Goal: Transaction & Acquisition: Book appointment/travel/reservation

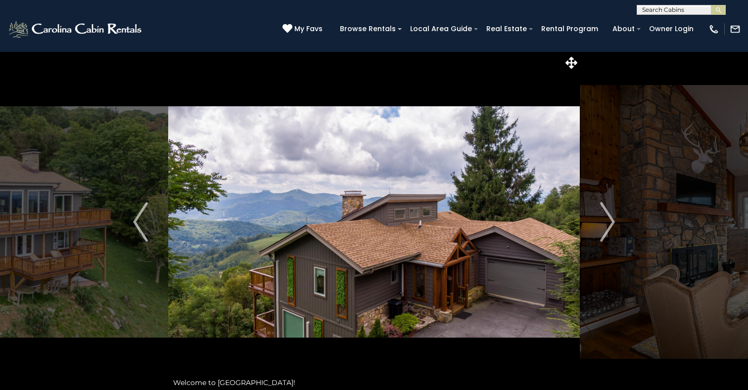
select select "*"
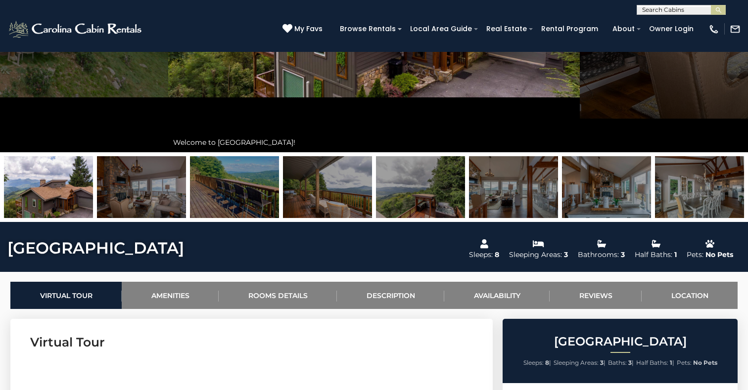
scroll to position [67, 0]
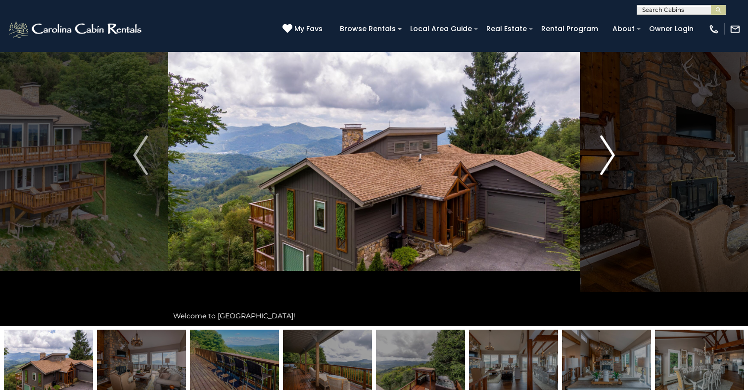
click at [608, 158] on img "Next" at bounding box center [607, 156] width 15 height 40
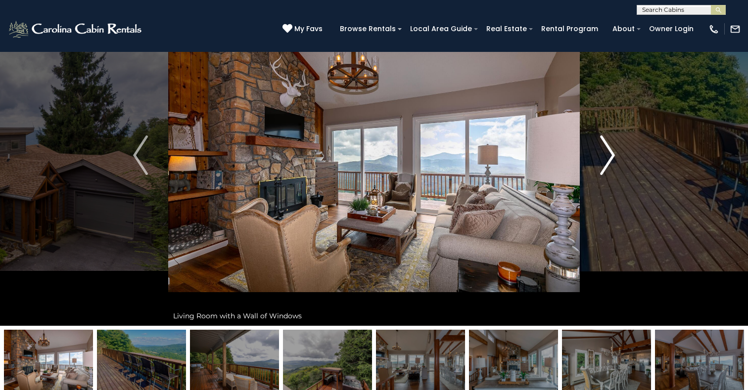
click at [608, 158] on img "Next" at bounding box center [607, 156] width 15 height 40
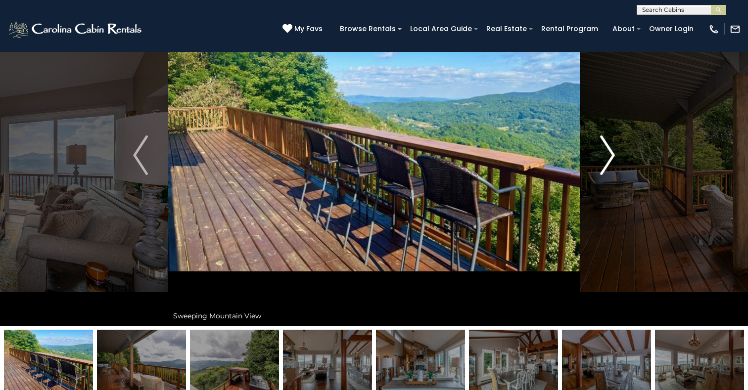
click at [608, 158] on img "Next" at bounding box center [607, 156] width 15 height 40
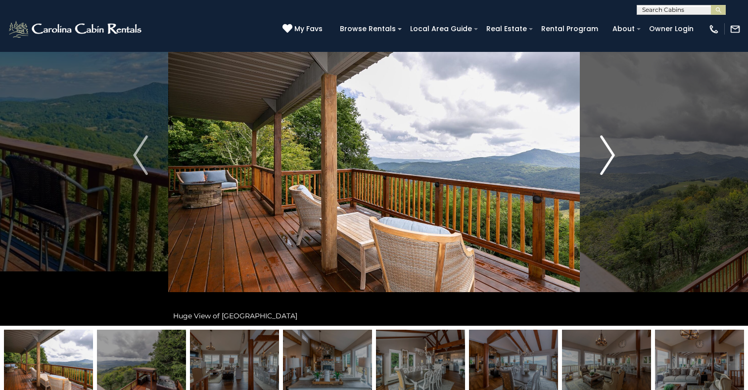
click at [608, 158] on img "Next" at bounding box center [607, 156] width 15 height 40
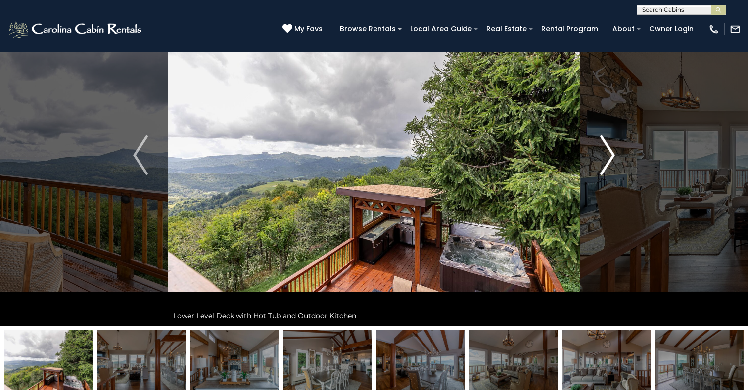
click at [608, 158] on img "Next" at bounding box center [607, 156] width 15 height 40
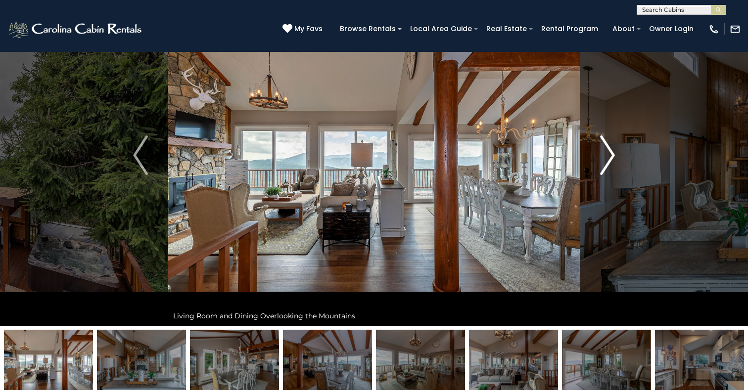
click at [608, 158] on img "Next" at bounding box center [607, 156] width 15 height 40
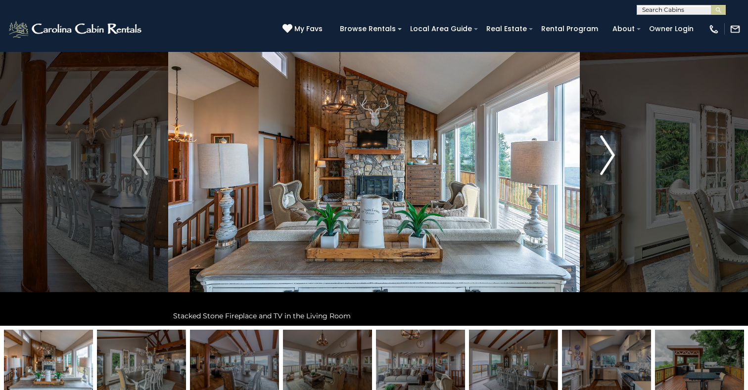
click at [608, 158] on img "Next" at bounding box center [607, 156] width 15 height 40
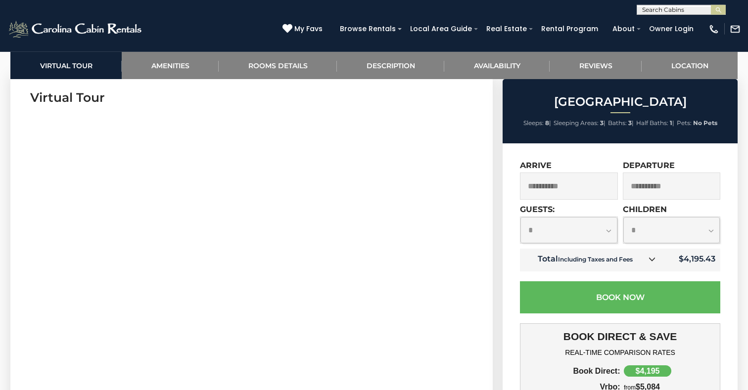
scroll to position [508, 0]
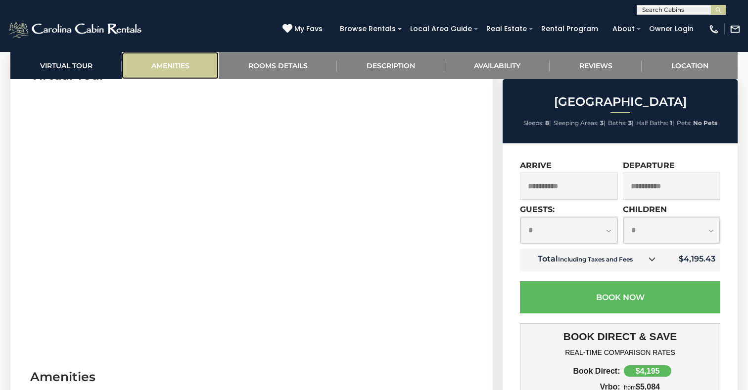
click at [178, 60] on link "Amenities" at bounding box center [170, 65] width 97 height 27
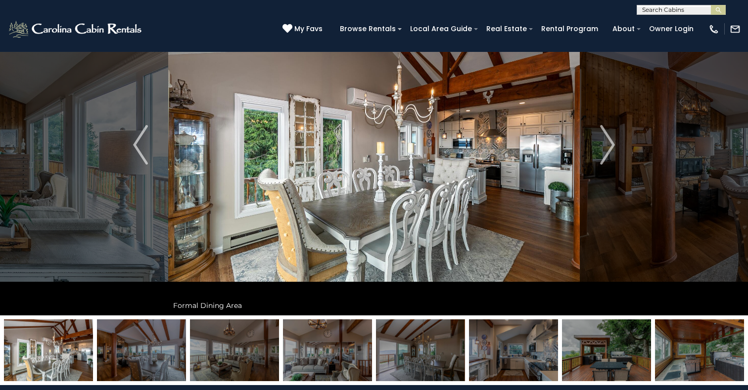
scroll to position [66, 0]
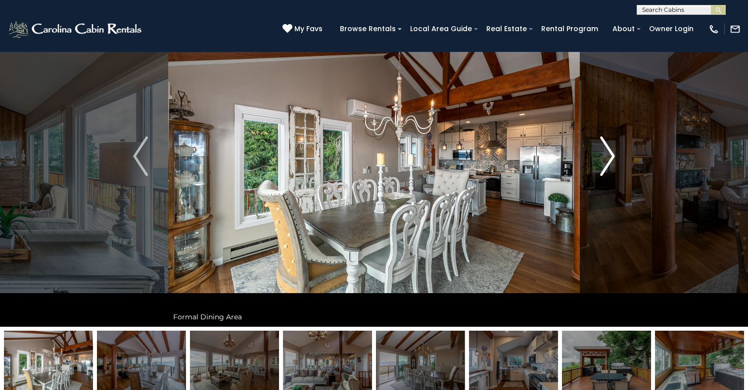
click at [608, 155] on img "Next" at bounding box center [607, 157] width 15 height 40
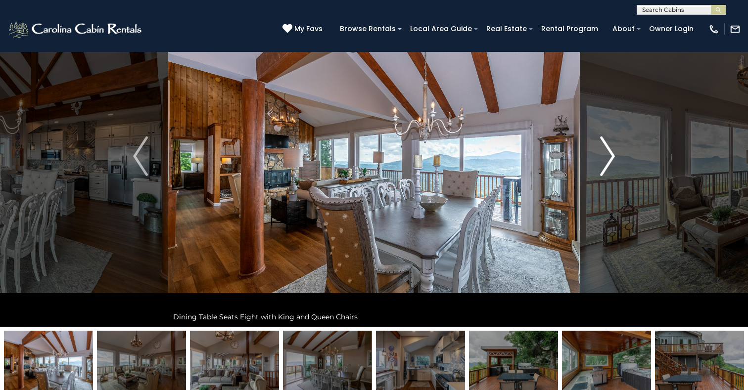
click at [608, 156] on img "Next" at bounding box center [607, 157] width 15 height 40
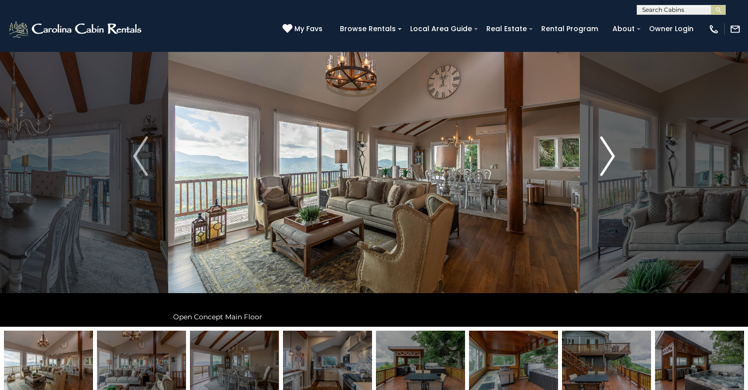
click at [608, 155] on img "Next" at bounding box center [607, 157] width 15 height 40
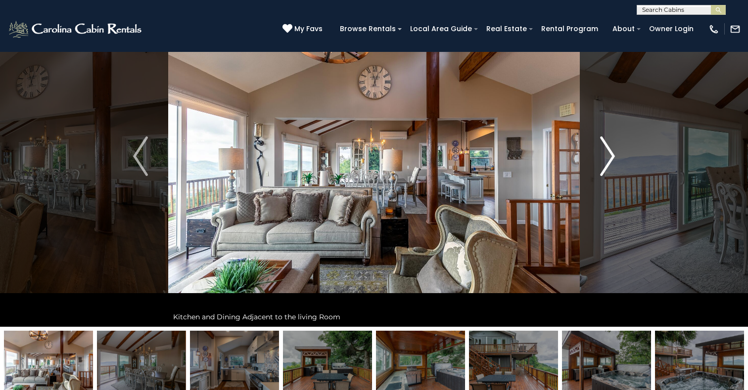
click at [608, 155] on img "Next" at bounding box center [607, 157] width 15 height 40
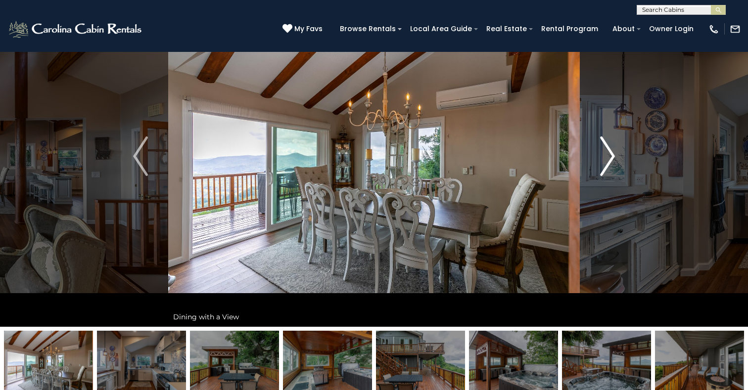
click at [608, 155] on img "Next" at bounding box center [607, 157] width 15 height 40
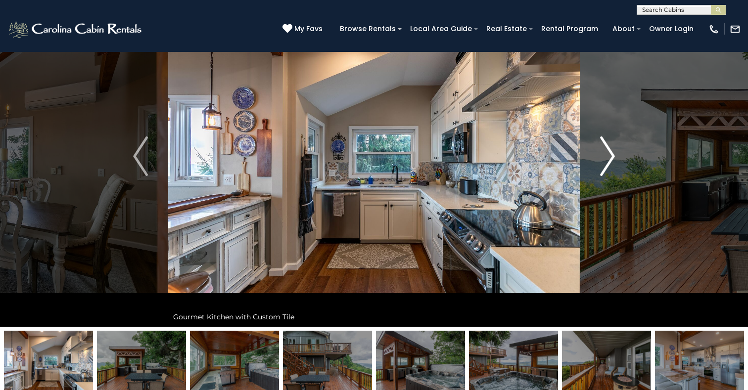
click at [615, 156] on img "Next" at bounding box center [607, 157] width 15 height 40
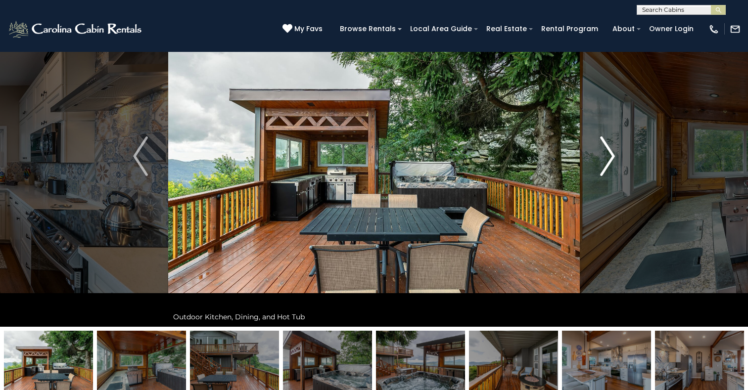
click at [612, 156] on img "Next" at bounding box center [607, 157] width 15 height 40
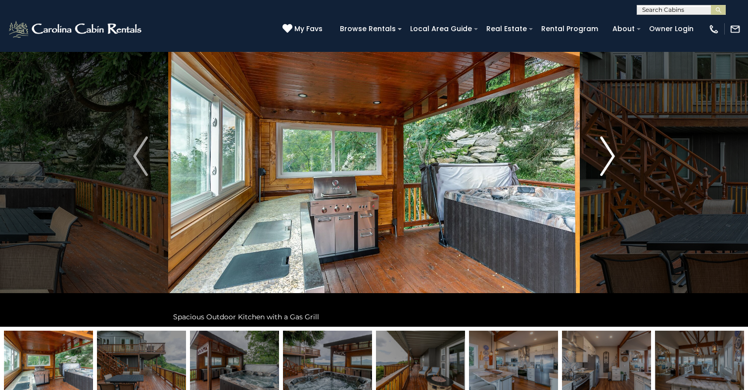
click at [612, 156] on img "Next" at bounding box center [607, 157] width 15 height 40
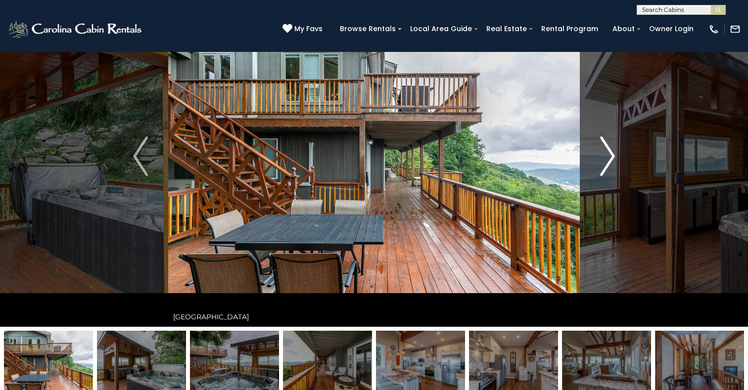
click at [612, 156] on img "Next" at bounding box center [607, 157] width 15 height 40
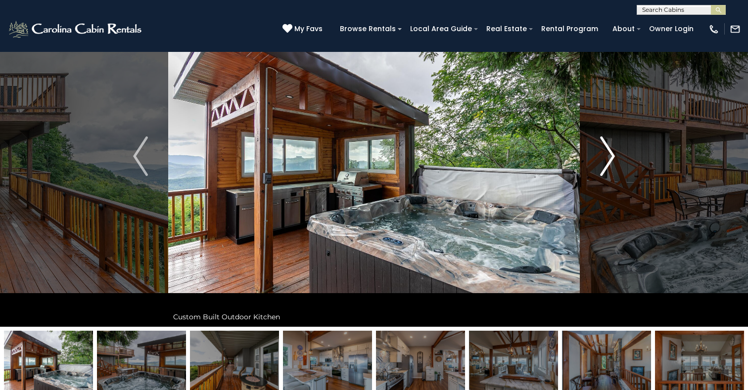
click at [612, 156] on img "Next" at bounding box center [607, 157] width 15 height 40
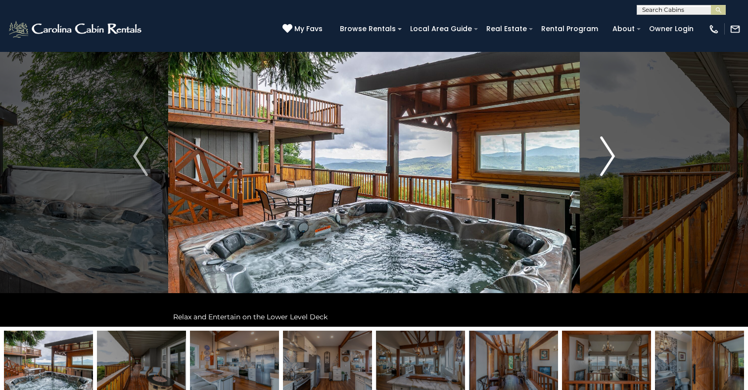
click at [612, 156] on img "Next" at bounding box center [607, 157] width 15 height 40
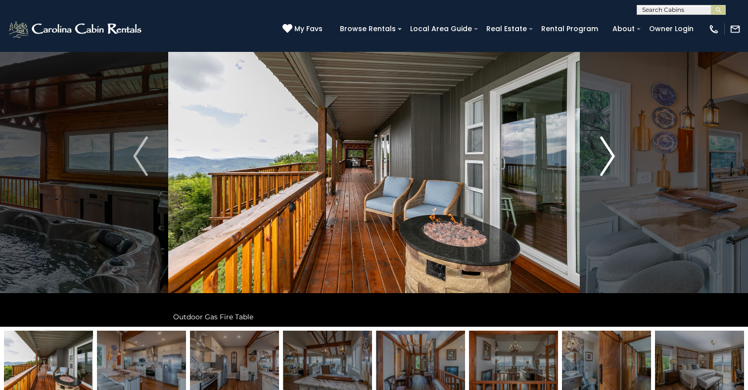
click at [609, 157] on img "Next" at bounding box center [607, 157] width 15 height 40
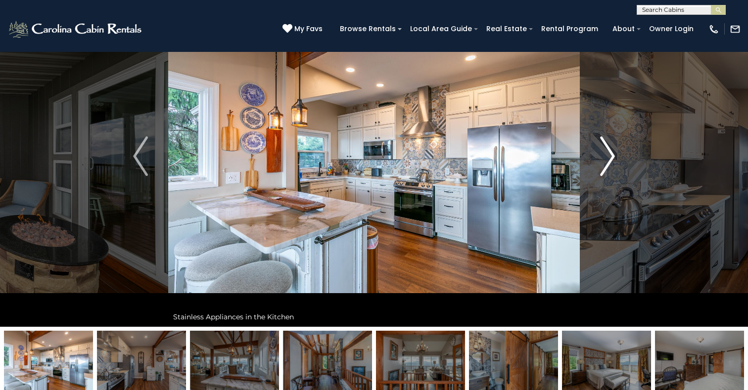
click at [609, 156] on img "Next" at bounding box center [607, 157] width 15 height 40
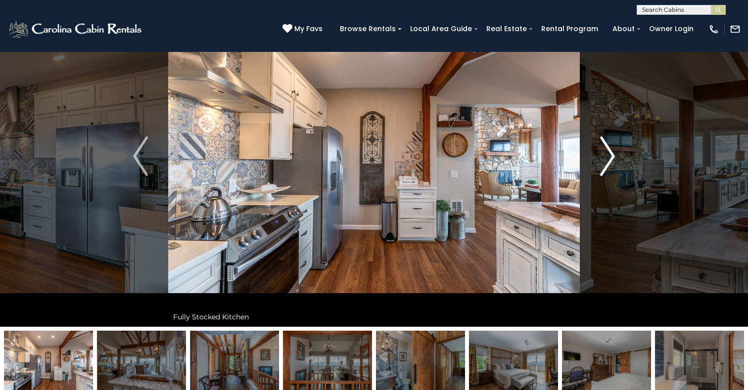
click at [609, 156] on img "Next" at bounding box center [607, 157] width 15 height 40
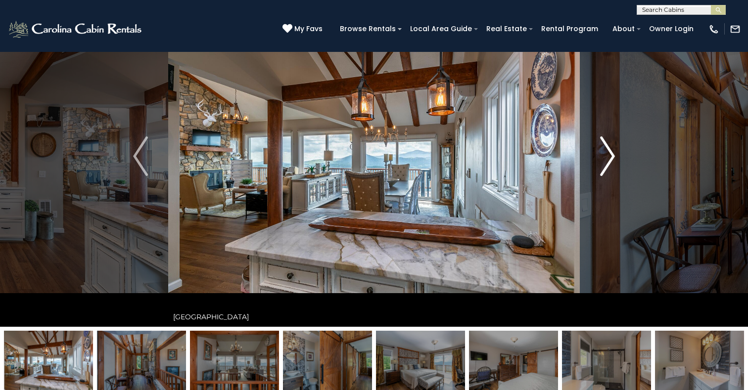
click at [609, 156] on img "Next" at bounding box center [607, 157] width 15 height 40
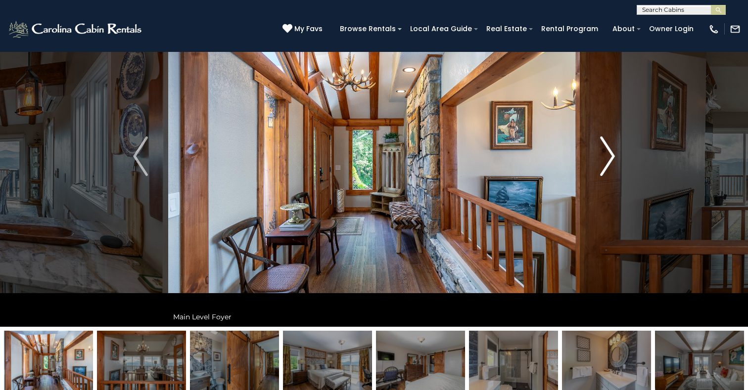
click at [610, 156] on img "Next" at bounding box center [607, 157] width 15 height 40
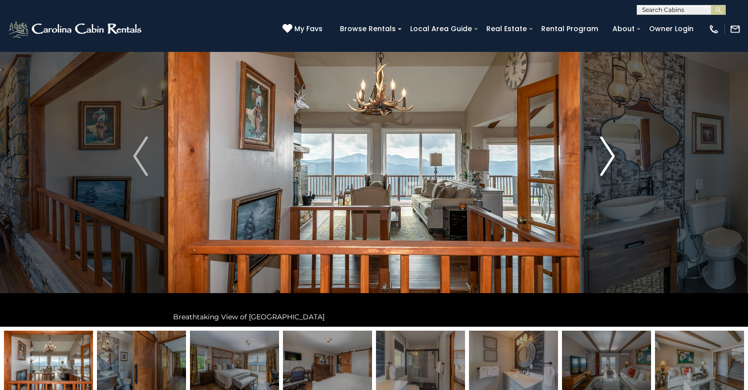
click at [610, 156] on img "Next" at bounding box center [607, 157] width 15 height 40
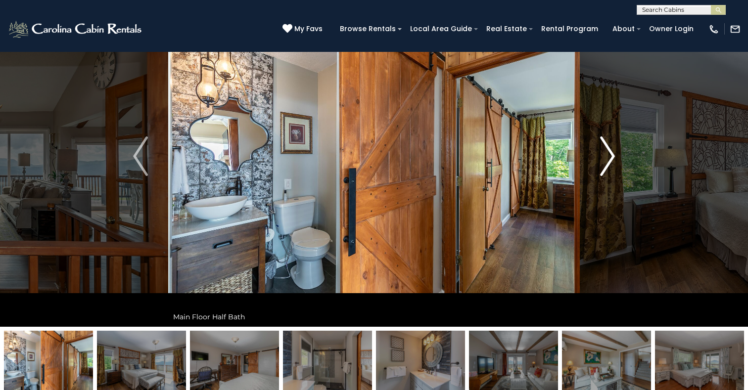
click at [610, 156] on img "Next" at bounding box center [607, 157] width 15 height 40
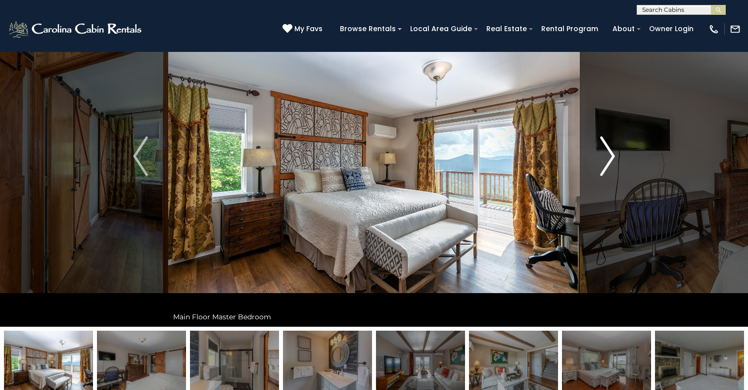
click at [610, 156] on img "Next" at bounding box center [607, 157] width 15 height 40
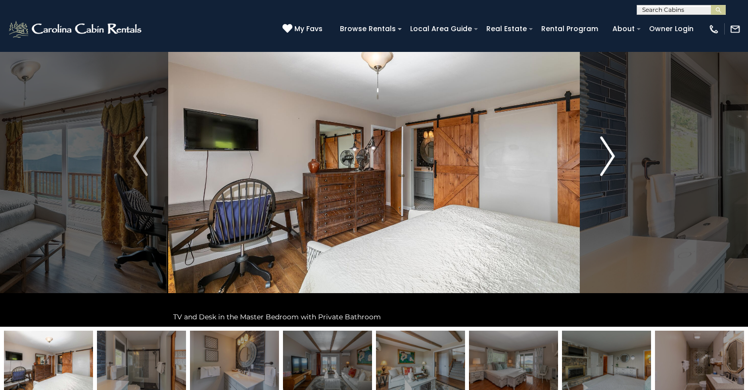
click at [610, 155] on img "Next" at bounding box center [607, 157] width 15 height 40
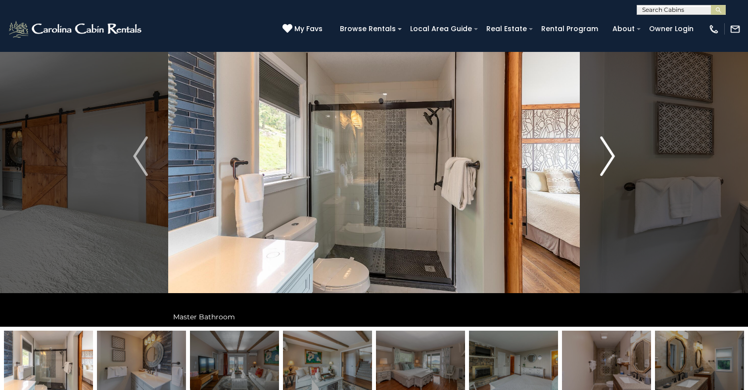
click at [610, 155] on img "Next" at bounding box center [607, 157] width 15 height 40
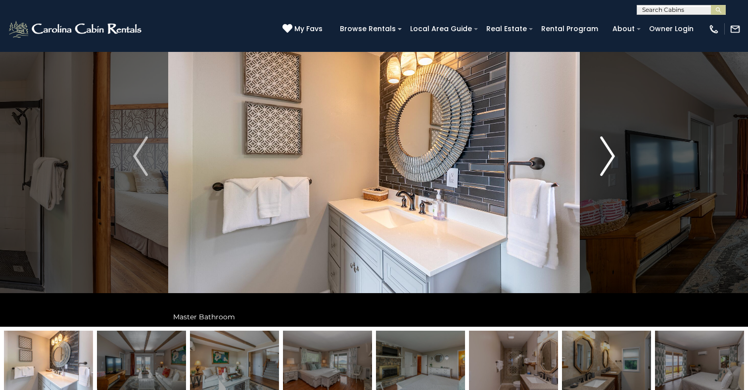
click at [610, 155] on img "Next" at bounding box center [607, 157] width 15 height 40
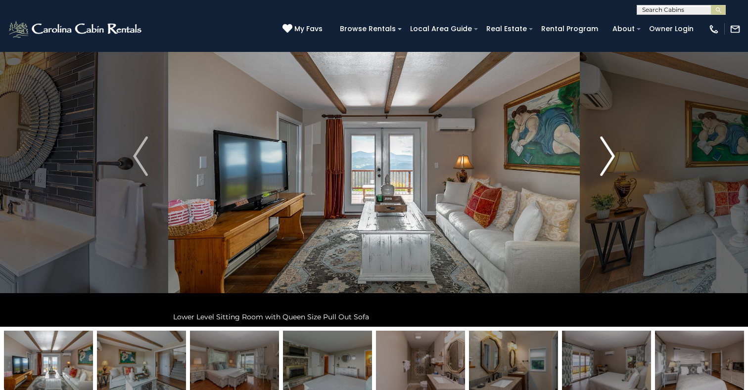
click at [610, 155] on img "Next" at bounding box center [607, 157] width 15 height 40
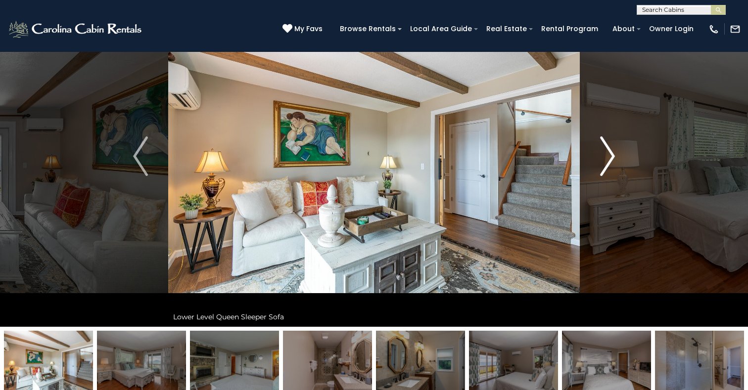
click at [610, 155] on img "Next" at bounding box center [607, 157] width 15 height 40
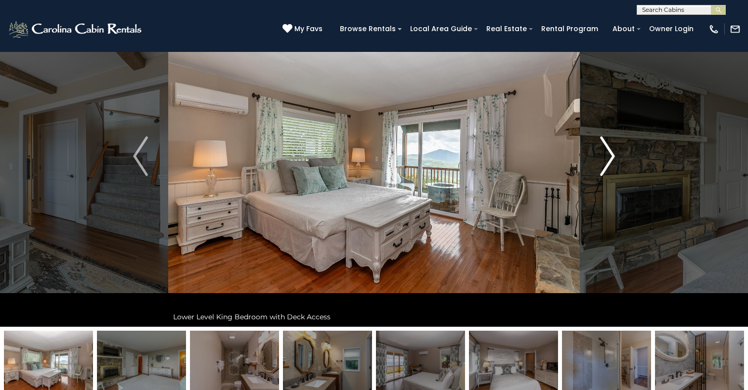
click at [610, 155] on img "Next" at bounding box center [607, 157] width 15 height 40
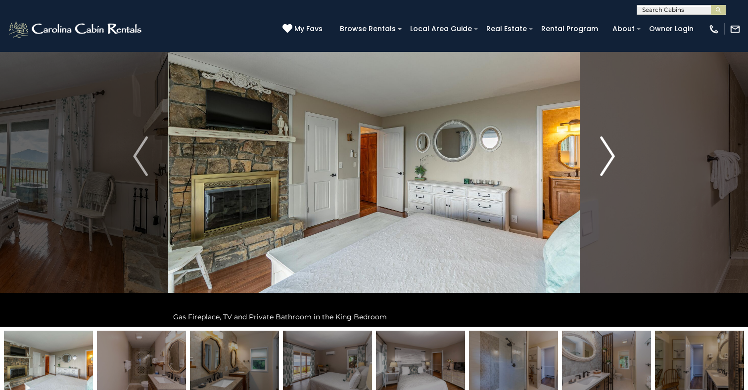
click at [610, 155] on img "Next" at bounding box center [607, 157] width 15 height 40
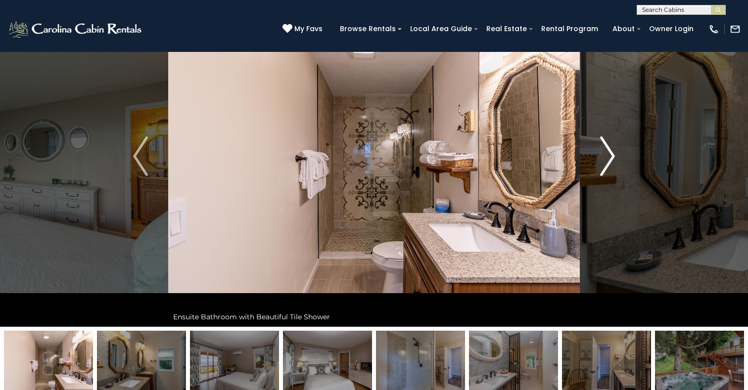
click at [610, 155] on img "Next" at bounding box center [607, 157] width 15 height 40
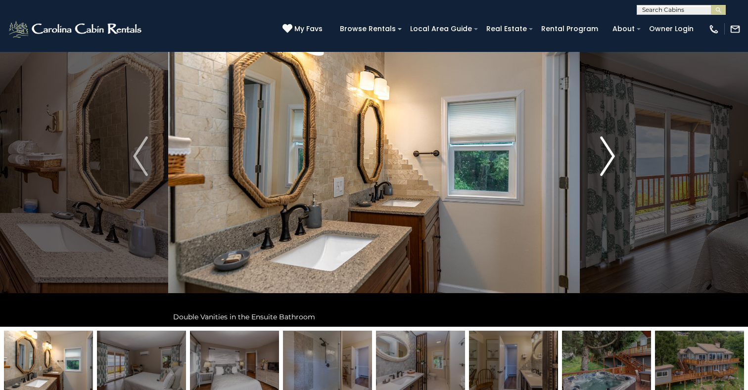
click at [610, 155] on img "Next" at bounding box center [607, 157] width 15 height 40
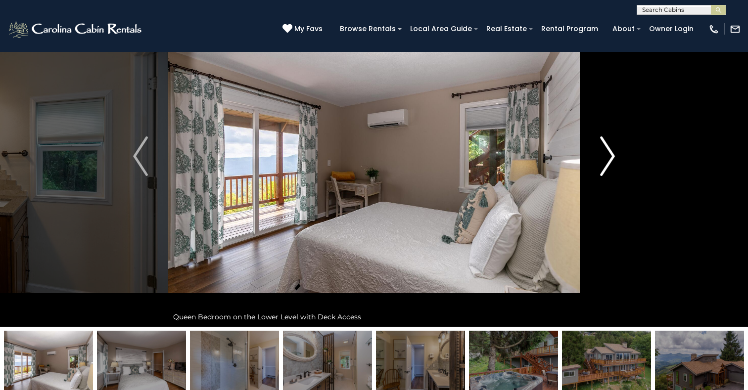
click at [610, 155] on img "Next" at bounding box center [607, 157] width 15 height 40
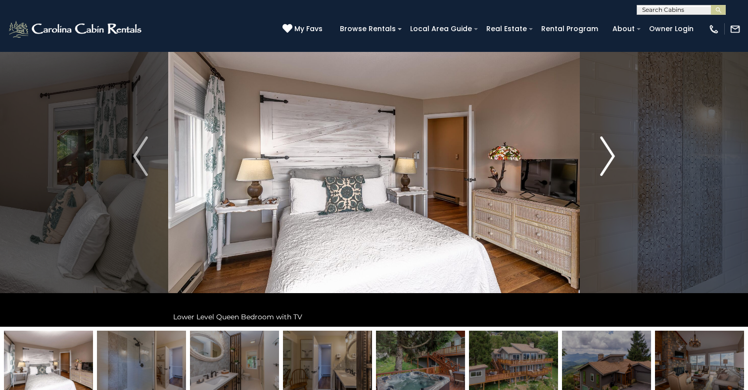
click at [610, 155] on img "Next" at bounding box center [607, 157] width 15 height 40
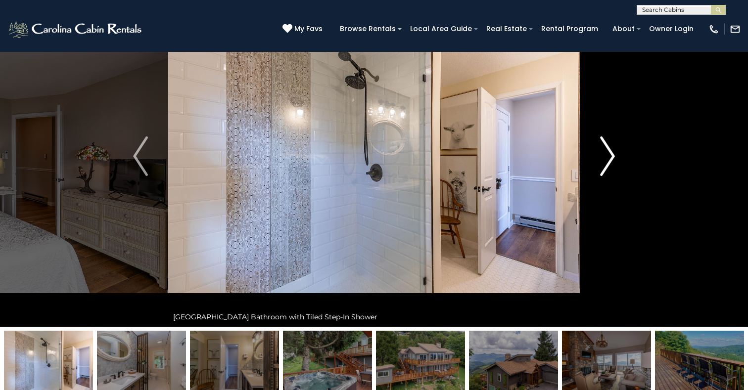
click at [610, 155] on img "Next" at bounding box center [607, 157] width 15 height 40
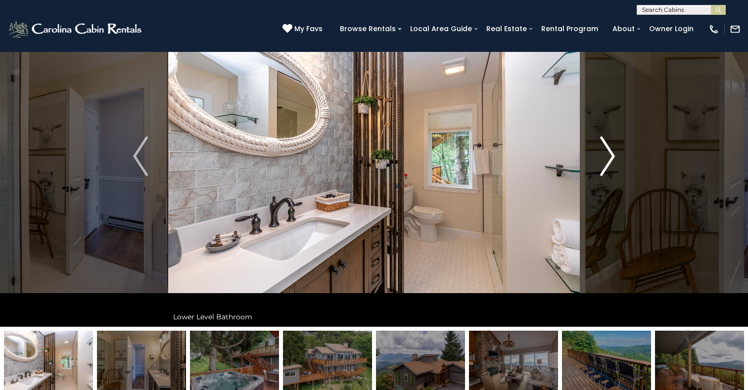
click at [610, 155] on img "Next" at bounding box center [607, 157] width 15 height 40
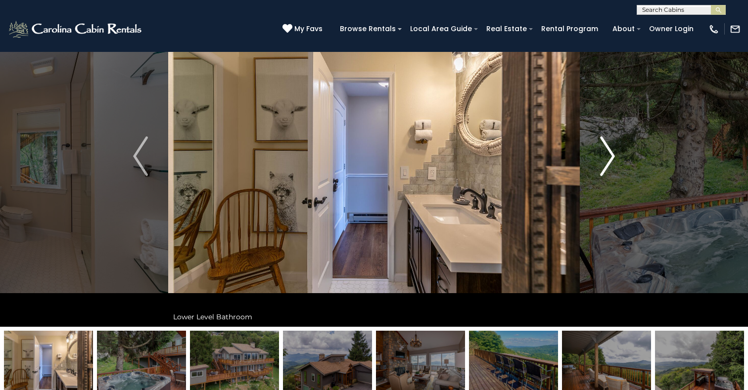
click at [610, 155] on img "Next" at bounding box center [607, 157] width 15 height 40
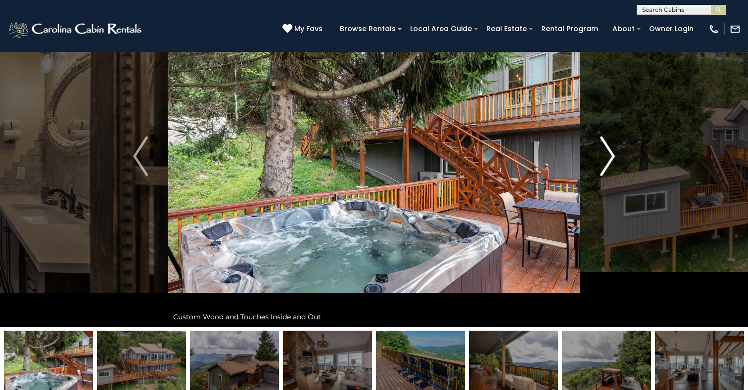
click at [610, 155] on img "Next" at bounding box center [607, 157] width 15 height 40
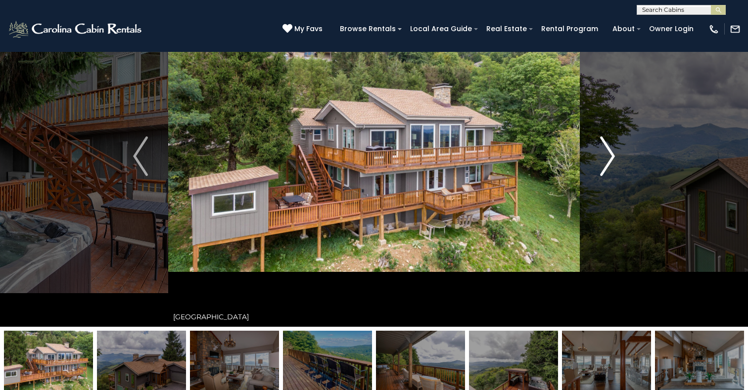
click at [610, 155] on img "Next" at bounding box center [607, 157] width 15 height 40
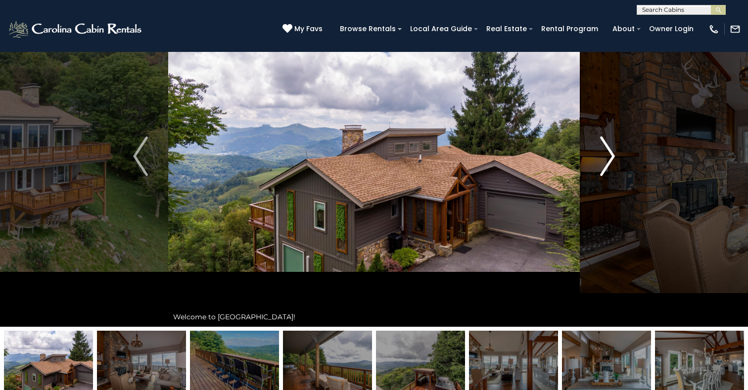
click at [610, 155] on img "Next" at bounding box center [607, 157] width 15 height 40
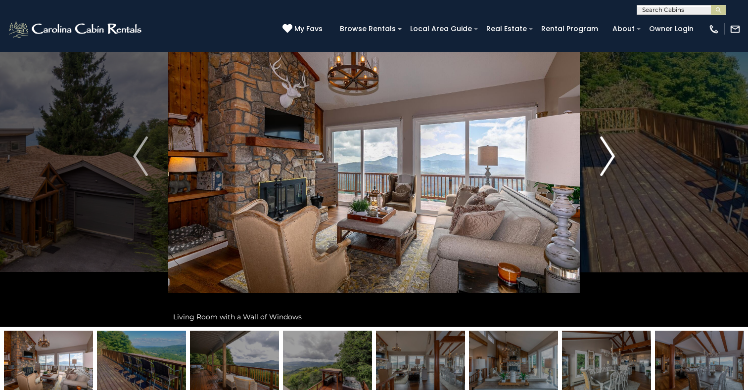
click at [610, 155] on img "Next" at bounding box center [607, 157] width 15 height 40
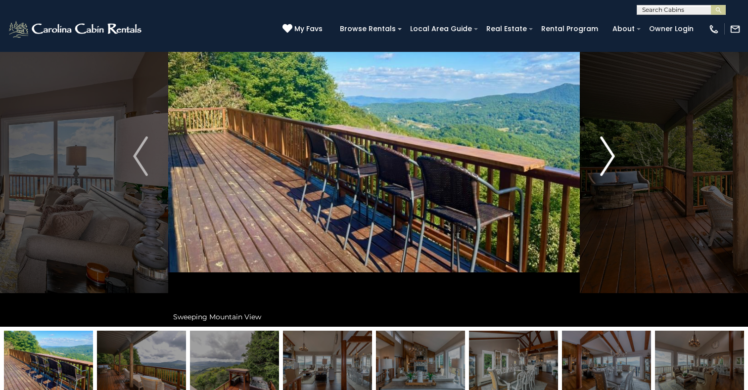
click at [610, 155] on img "Next" at bounding box center [607, 157] width 15 height 40
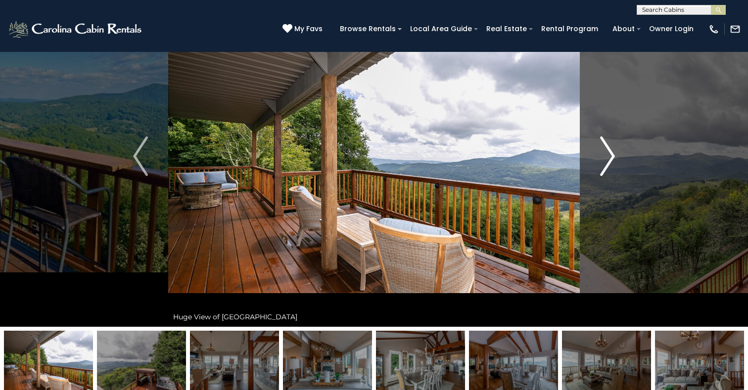
click at [610, 155] on img "Next" at bounding box center [607, 157] width 15 height 40
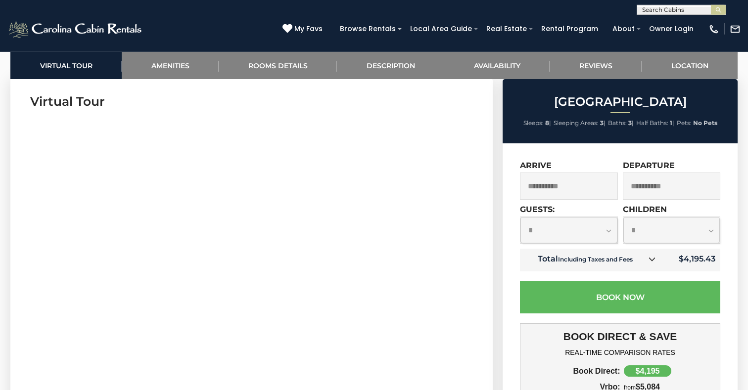
scroll to position [508, 0]
click at [521, 217] on select "**********" at bounding box center [569, 230] width 97 height 26
click option "*" at bounding box center [0, 0] width 0 height 0
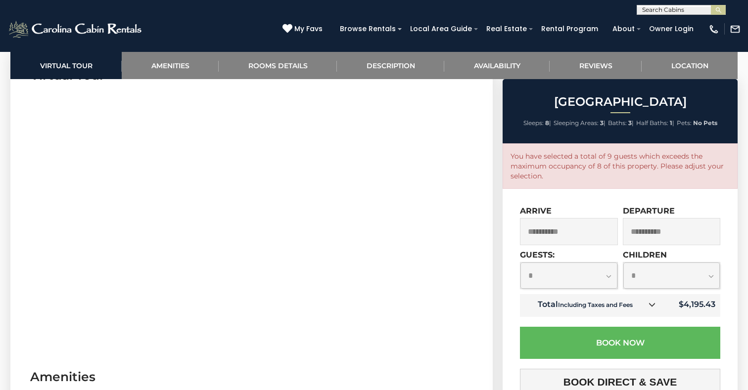
click at [521, 263] on select "**********" at bounding box center [569, 276] width 97 height 26
select select "*"
click option "*" at bounding box center [0, 0] width 0 height 0
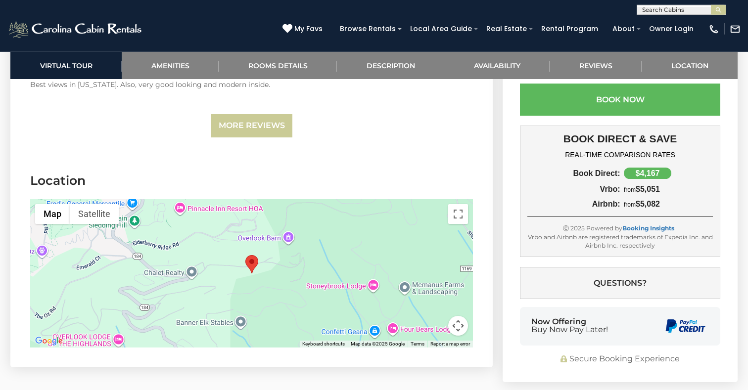
scroll to position [2579, 0]
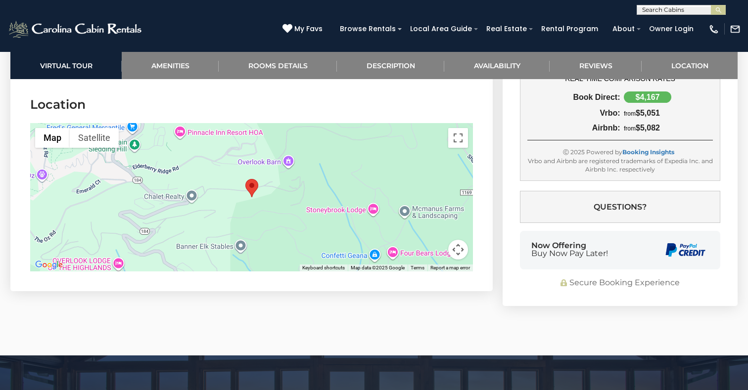
click at [457, 244] on button "Map camera controls" at bounding box center [458, 250] width 20 height 20
click at [436, 247] on button "Zoom out" at bounding box center [434, 250] width 20 height 20
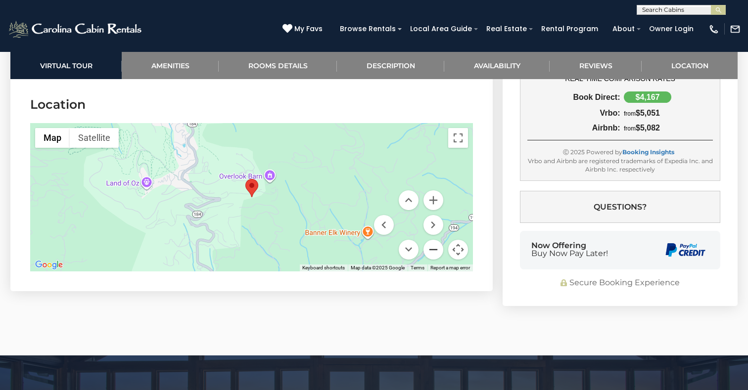
click at [436, 247] on button "Zoom out" at bounding box center [434, 250] width 20 height 20
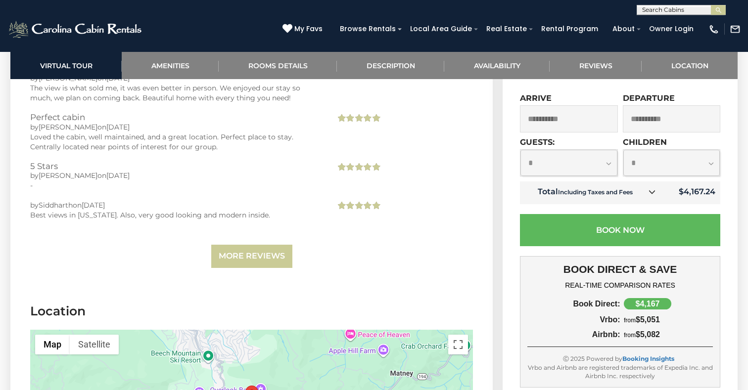
scroll to position [2352, 0]
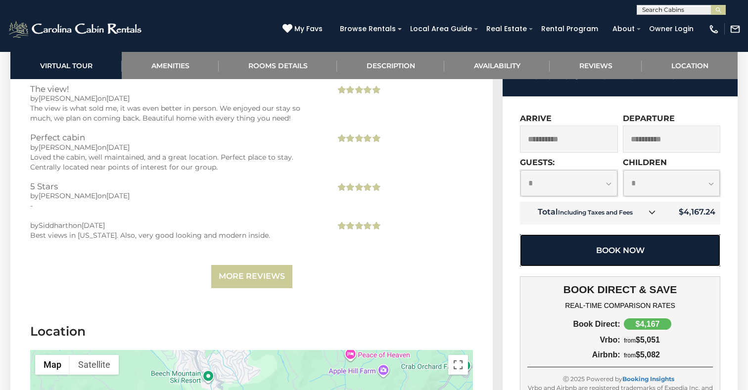
click at [623, 246] on button "Book Now" at bounding box center [620, 251] width 200 height 32
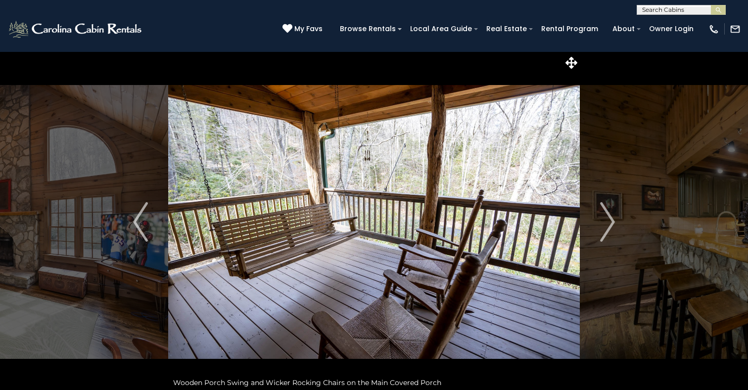
select select "*"
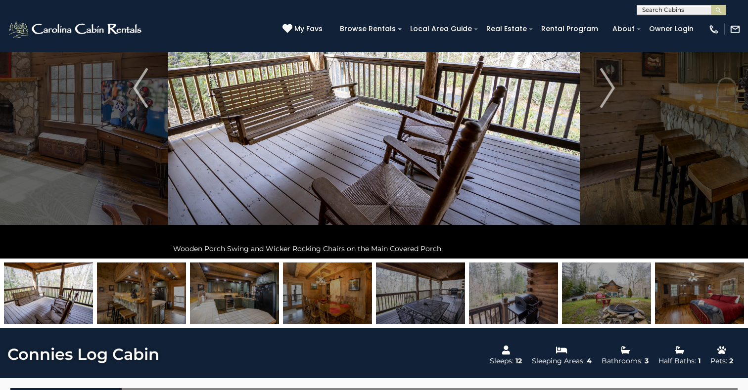
scroll to position [80, 0]
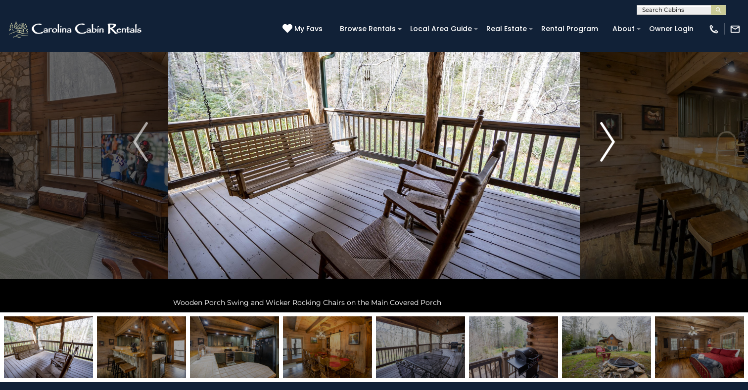
click at [612, 142] on img "Next" at bounding box center [607, 142] width 15 height 40
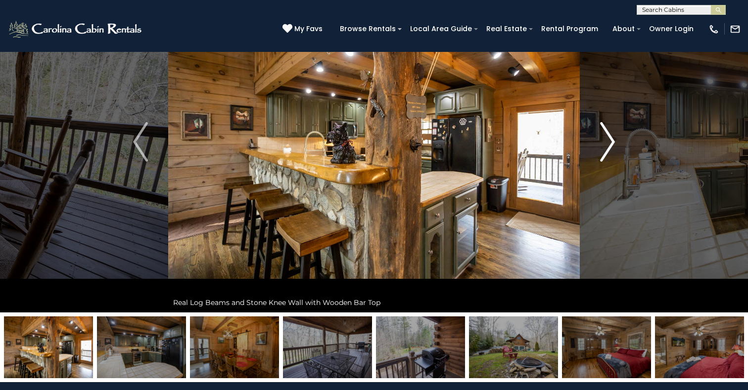
click at [612, 142] on img "Next" at bounding box center [607, 142] width 15 height 40
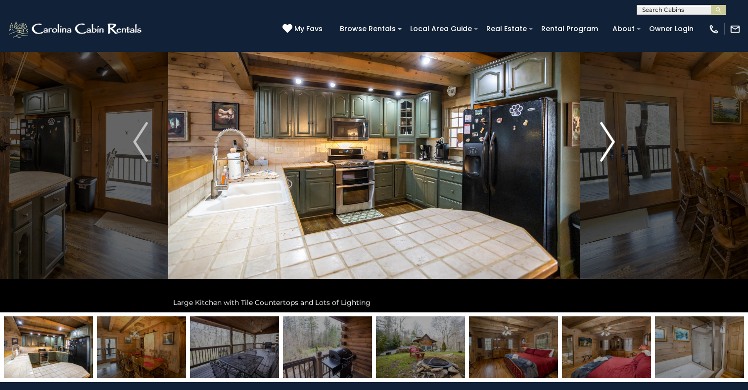
click at [612, 142] on img "Next" at bounding box center [607, 142] width 15 height 40
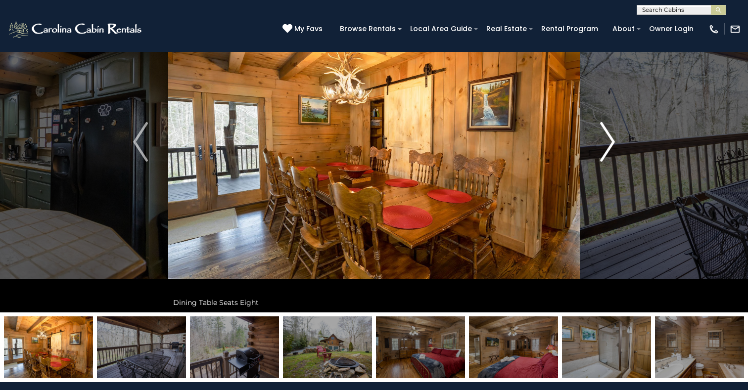
click at [612, 141] on img "Next" at bounding box center [607, 142] width 15 height 40
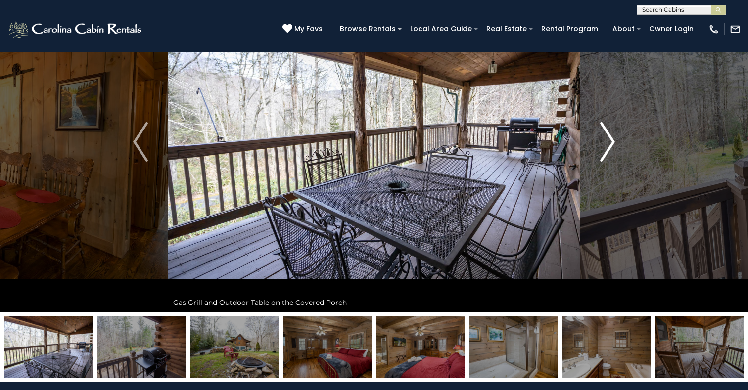
click at [612, 141] on img "Next" at bounding box center [607, 142] width 15 height 40
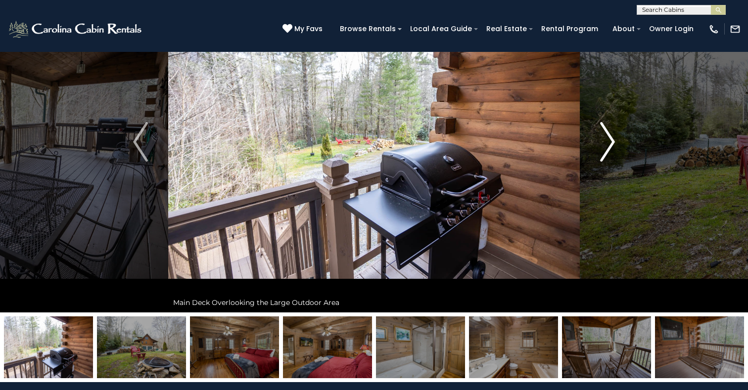
click at [612, 141] on img "Next" at bounding box center [607, 142] width 15 height 40
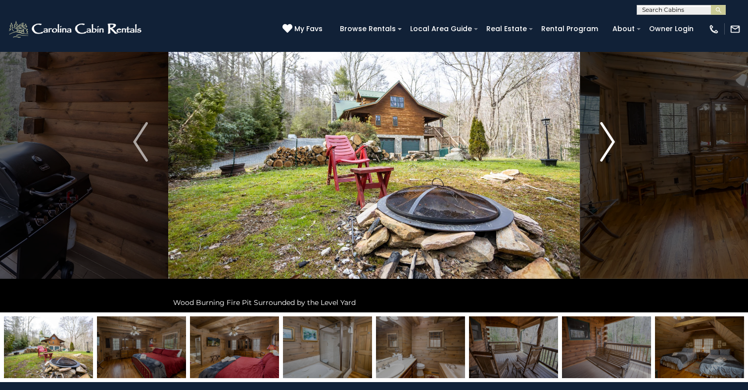
click at [611, 141] on img "Next" at bounding box center [607, 142] width 15 height 40
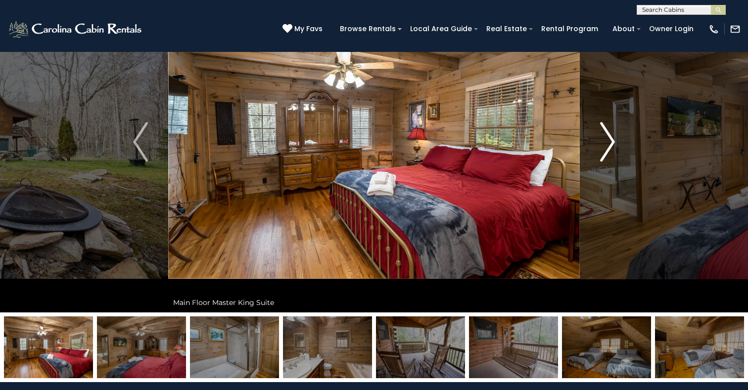
click at [611, 141] on img "Next" at bounding box center [607, 142] width 15 height 40
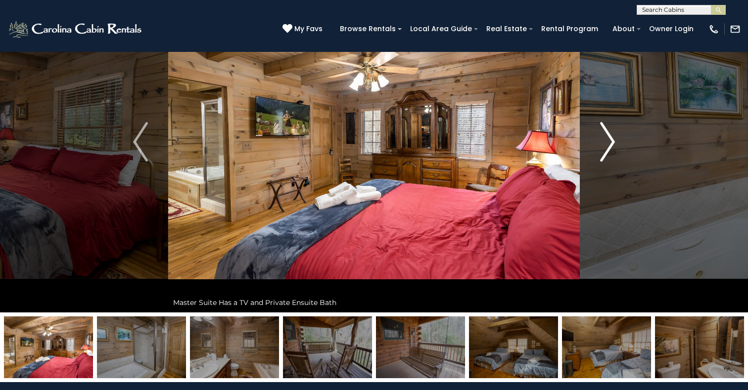
click at [611, 141] on img "Next" at bounding box center [607, 142] width 15 height 40
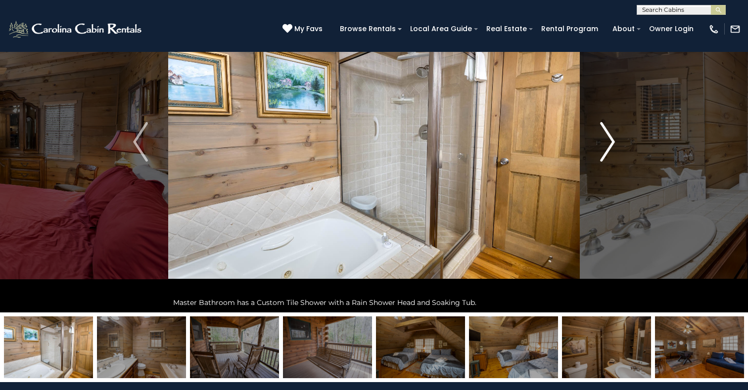
click at [611, 141] on img "Next" at bounding box center [607, 142] width 15 height 40
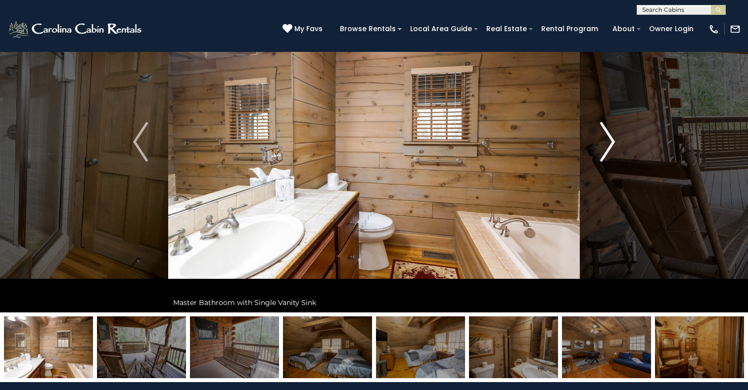
click at [611, 141] on img "Next" at bounding box center [607, 142] width 15 height 40
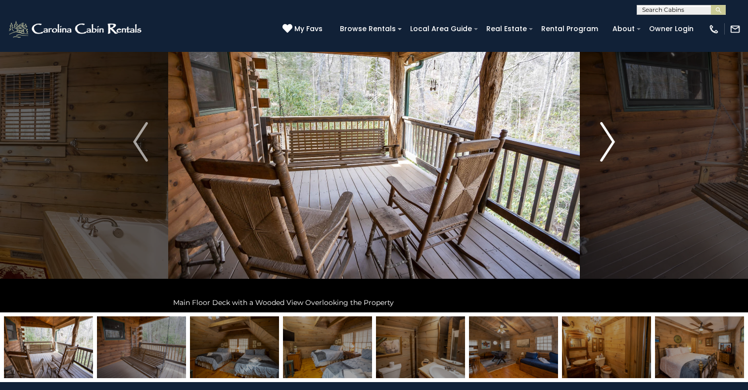
click at [611, 141] on img "Next" at bounding box center [607, 142] width 15 height 40
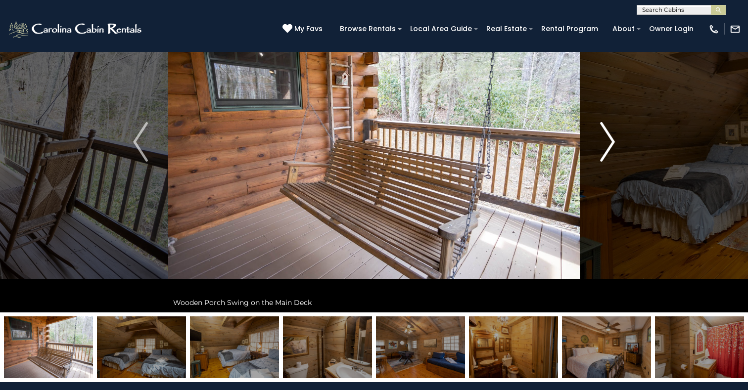
click at [611, 141] on img "Next" at bounding box center [607, 142] width 15 height 40
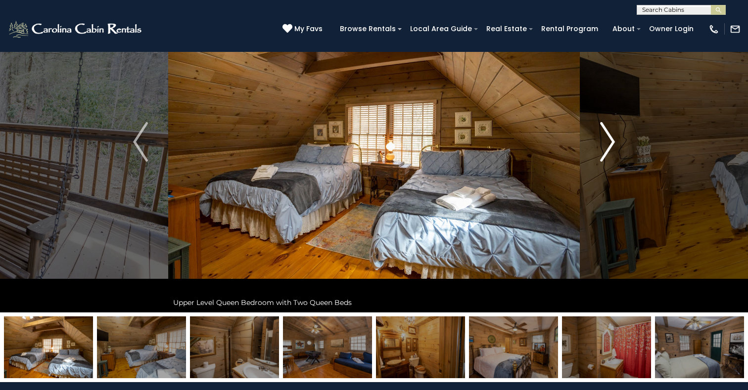
click at [612, 141] on img "Next" at bounding box center [607, 142] width 15 height 40
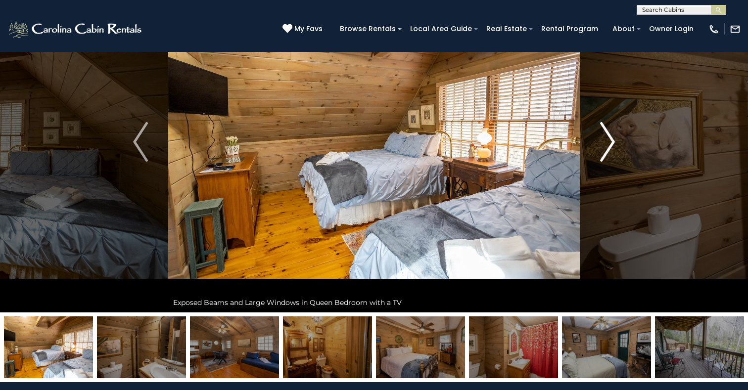
click at [611, 141] on img "Next" at bounding box center [607, 142] width 15 height 40
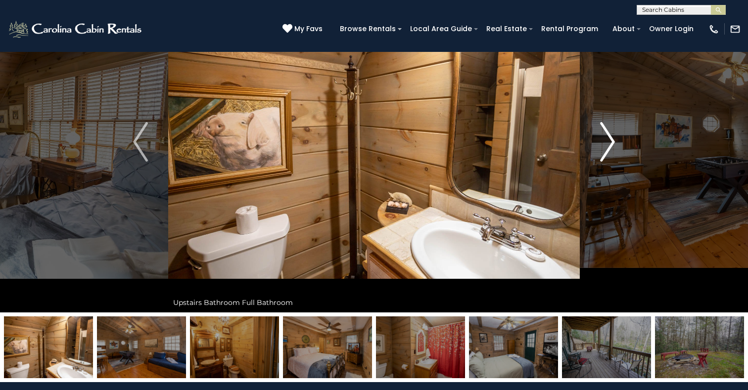
click at [609, 142] on img "Next" at bounding box center [607, 142] width 15 height 40
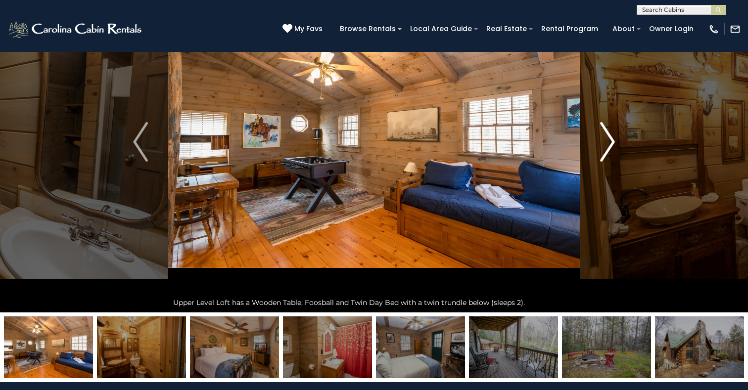
click at [609, 142] on img "Next" at bounding box center [607, 142] width 15 height 40
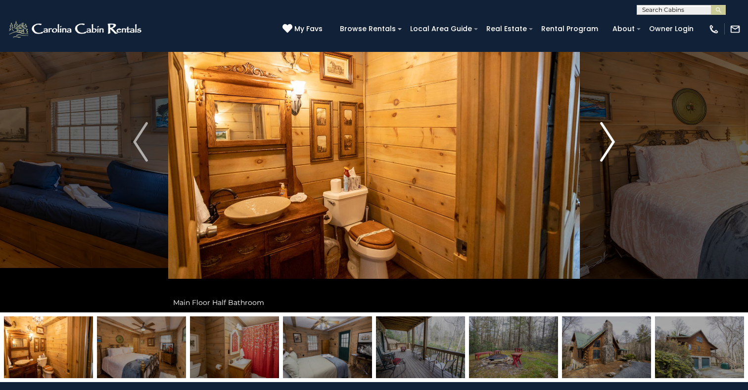
click at [609, 141] on img "Next" at bounding box center [607, 142] width 15 height 40
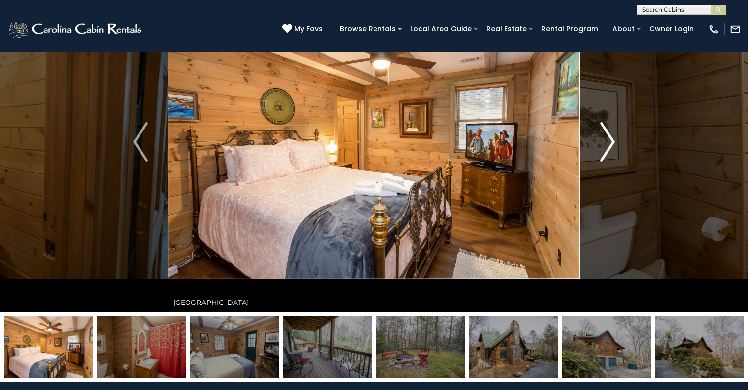
click at [610, 141] on img "Next" at bounding box center [607, 142] width 15 height 40
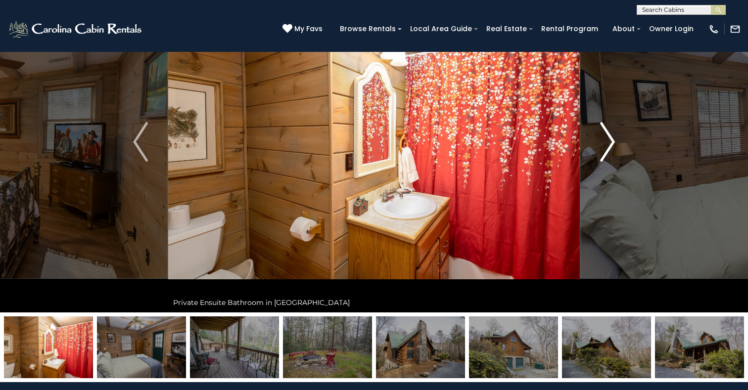
click at [610, 141] on img "Next" at bounding box center [607, 142] width 15 height 40
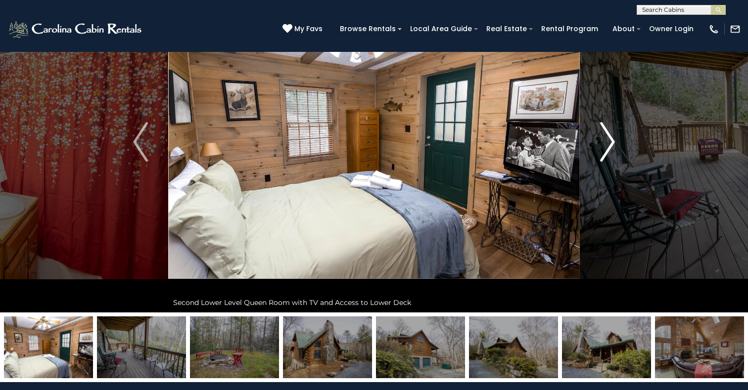
click at [610, 141] on img "Next" at bounding box center [607, 142] width 15 height 40
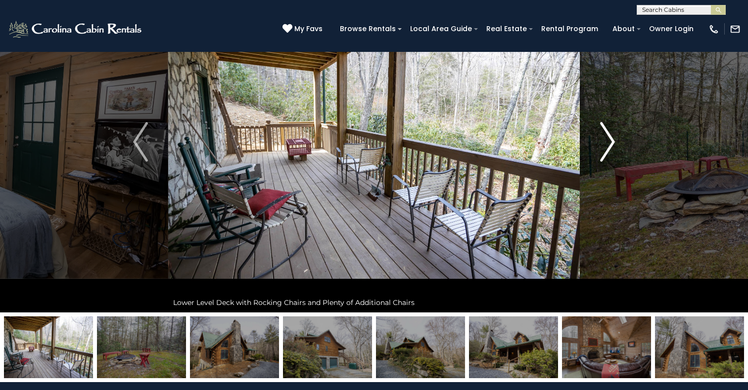
click at [610, 141] on img "Next" at bounding box center [607, 142] width 15 height 40
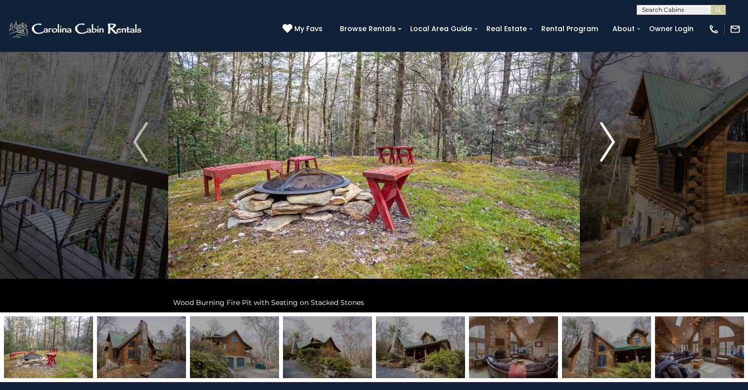
click at [610, 141] on img "Next" at bounding box center [607, 142] width 15 height 40
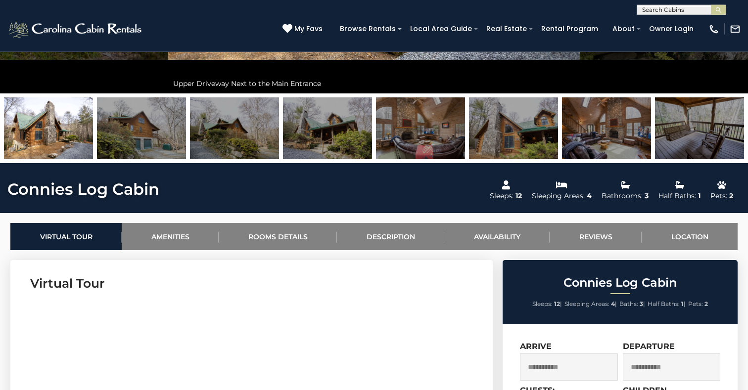
scroll to position [254, 0]
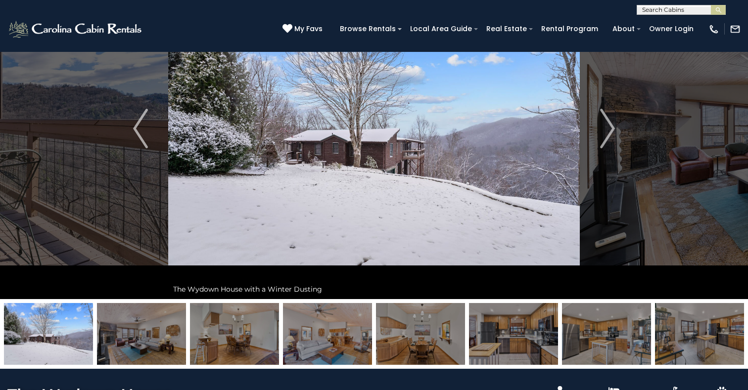
scroll to position [40, 0]
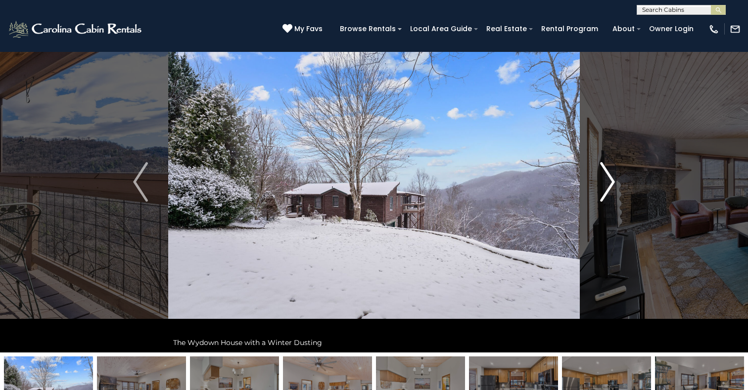
click at [607, 184] on img "Next" at bounding box center [607, 182] width 15 height 40
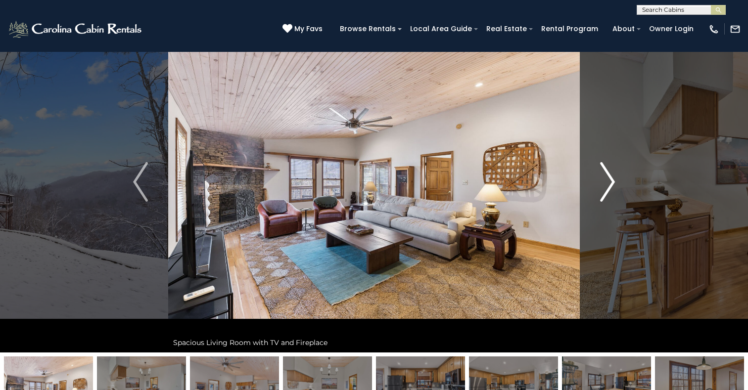
click at [608, 184] on img "Next" at bounding box center [607, 182] width 15 height 40
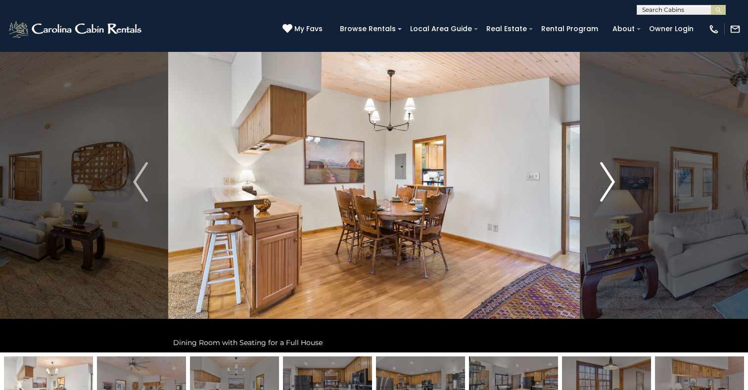
click at [608, 184] on img "Next" at bounding box center [607, 182] width 15 height 40
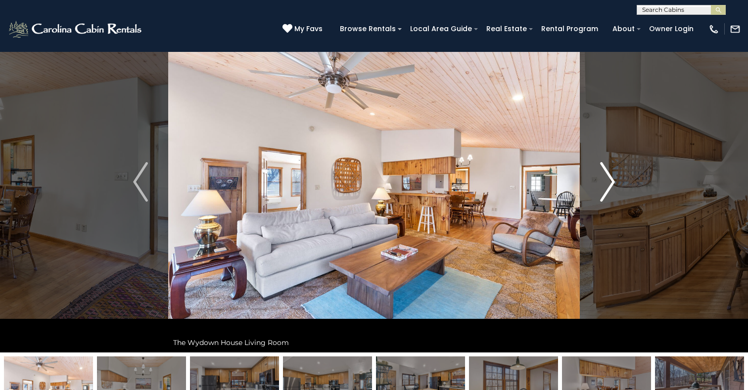
click at [608, 184] on img "Next" at bounding box center [607, 182] width 15 height 40
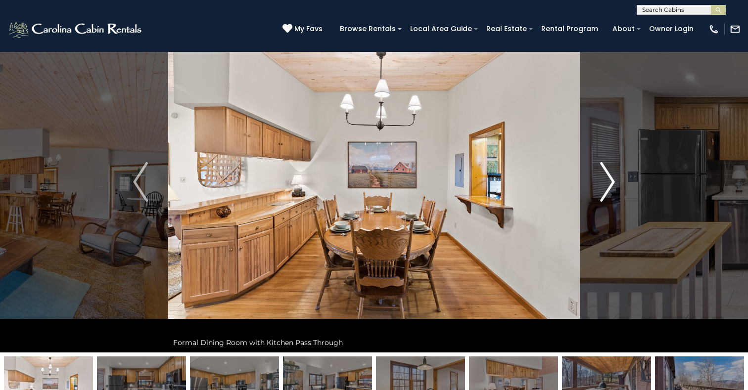
click at [608, 184] on img "Next" at bounding box center [607, 182] width 15 height 40
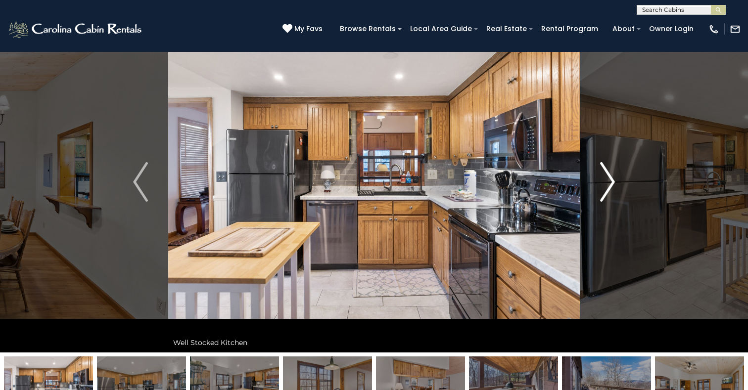
click at [608, 184] on img "Next" at bounding box center [607, 182] width 15 height 40
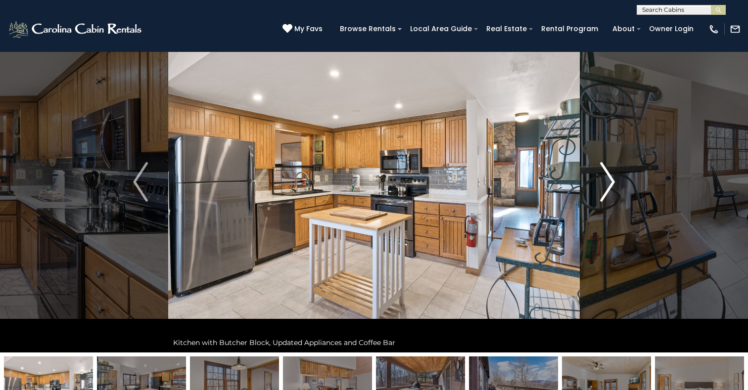
click at [608, 184] on img "Next" at bounding box center [607, 182] width 15 height 40
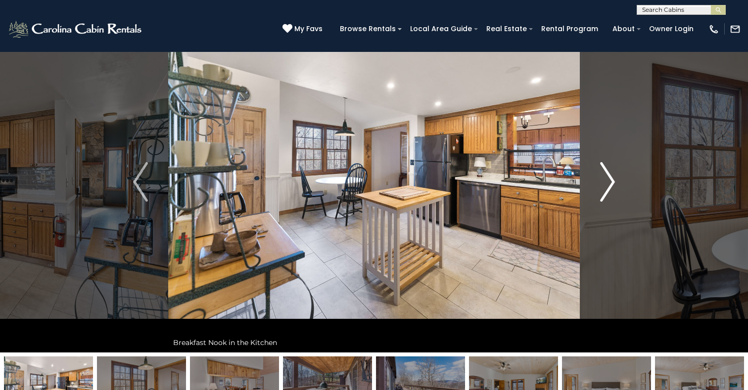
click at [608, 184] on img "Next" at bounding box center [607, 182] width 15 height 40
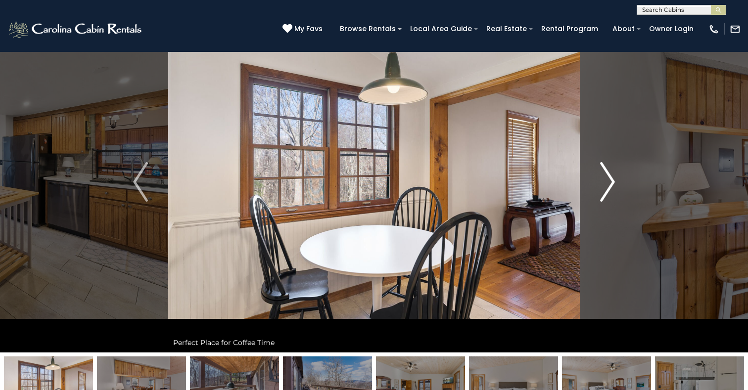
click at [608, 184] on img "Next" at bounding box center [607, 182] width 15 height 40
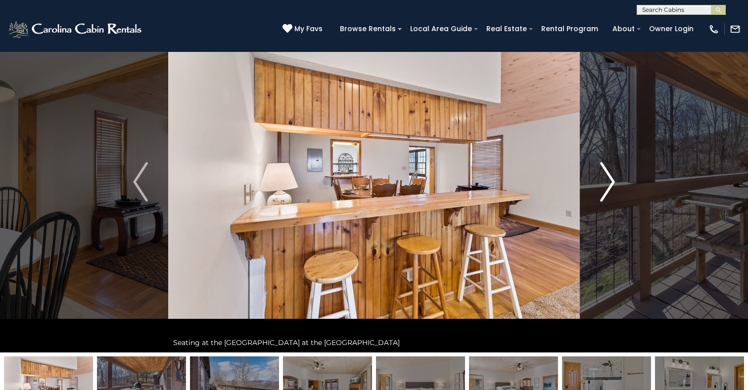
click at [608, 184] on img "Next" at bounding box center [607, 182] width 15 height 40
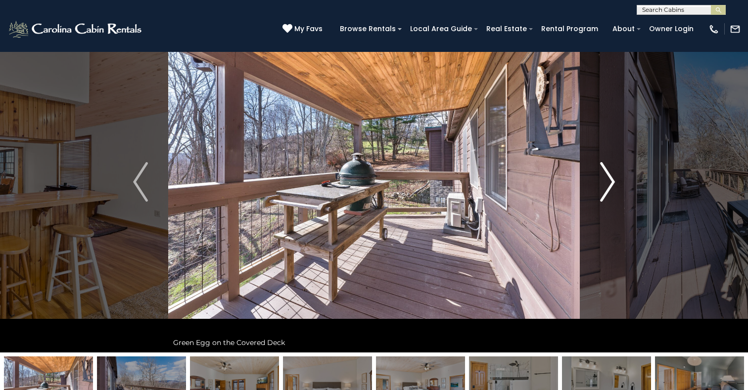
click at [608, 184] on img "Next" at bounding box center [607, 182] width 15 height 40
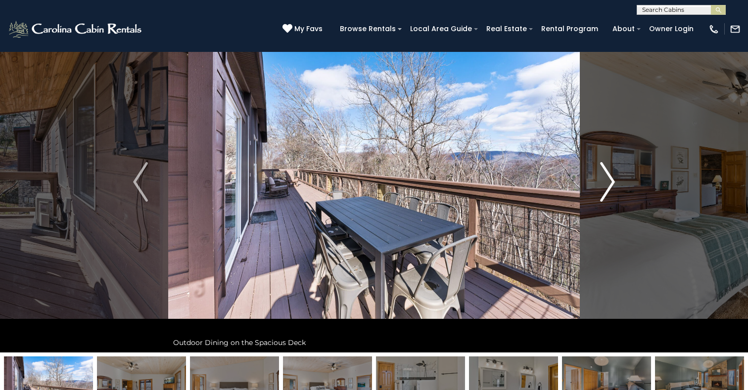
click at [608, 184] on img "Next" at bounding box center [607, 182] width 15 height 40
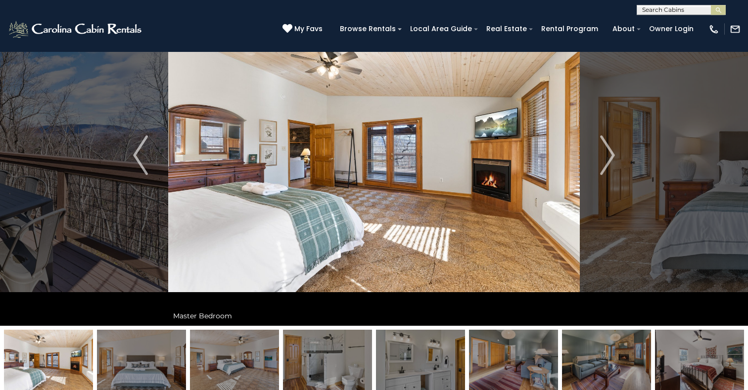
scroll to position [67, 0]
click at [609, 153] on img "Next" at bounding box center [607, 156] width 15 height 40
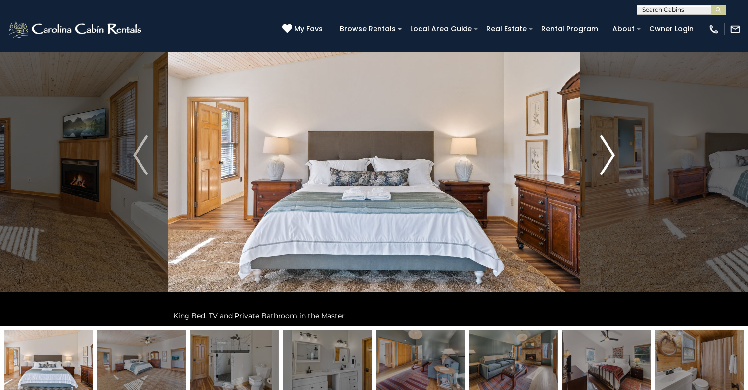
click at [609, 153] on img "Next" at bounding box center [607, 156] width 15 height 40
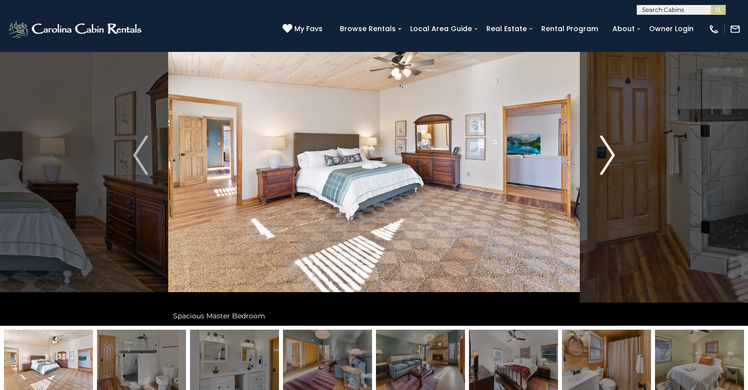
click at [609, 153] on img "Next" at bounding box center [607, 156] width 15 height 40
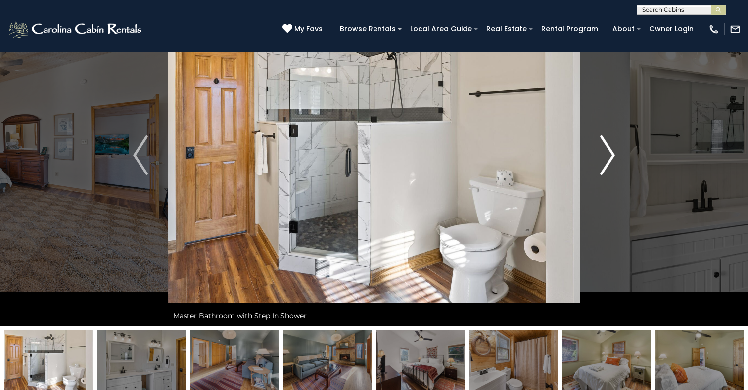
click at [609, 153] on img "Next" at bounding box center [607, 156] width 15 height 40
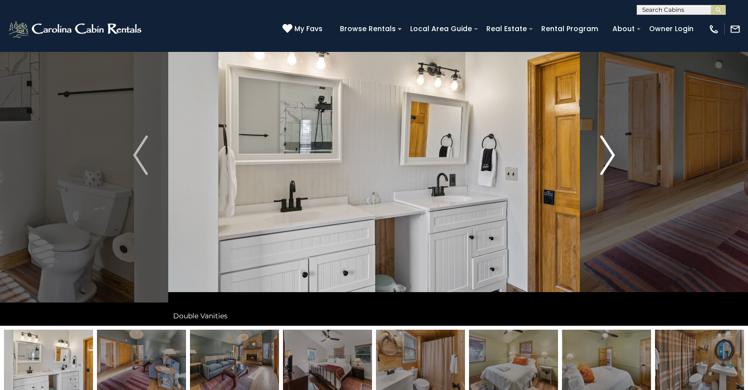
click at [609, 153] on img "Next" at bounding box center [607, 156] width 15 height 40
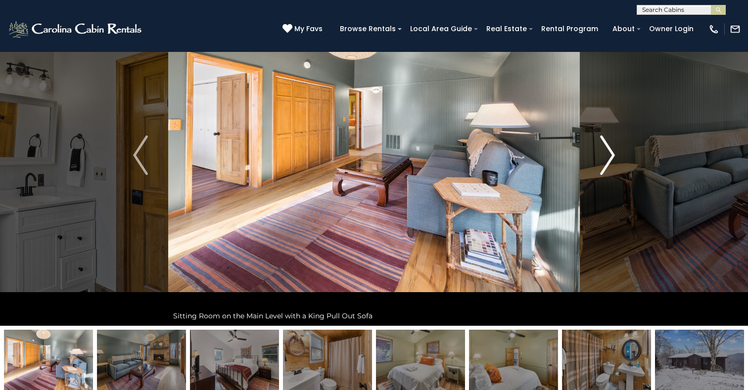
click at [609, 153] on img "Next" at bounding box center [607, 156] width 15 height 40
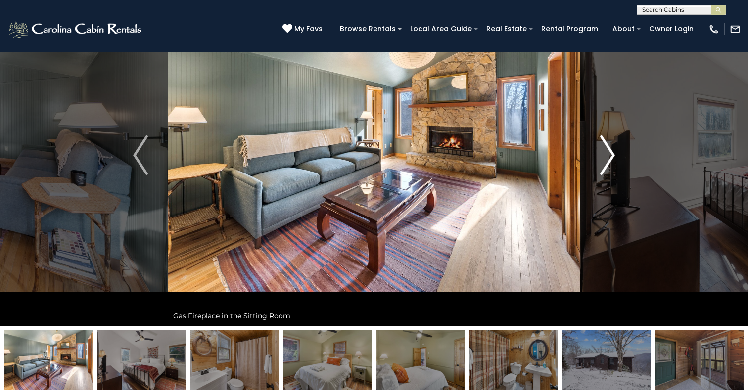
click at [609, 153] on img "Next" at bounding box center [607, 156] width 15 height 40
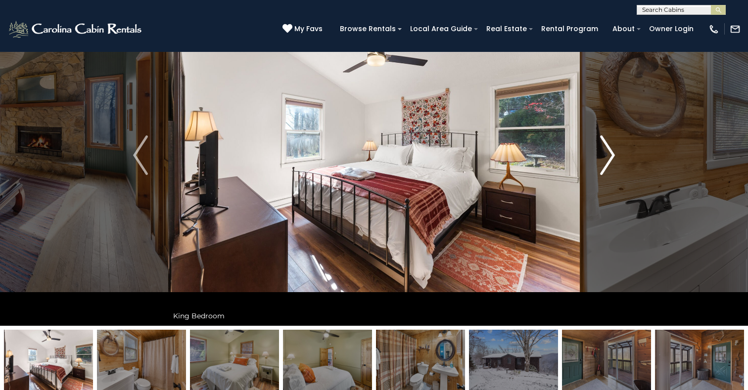
click at [609, 153] on img "Next" at bounding box center [607, 156] width 15 height 40
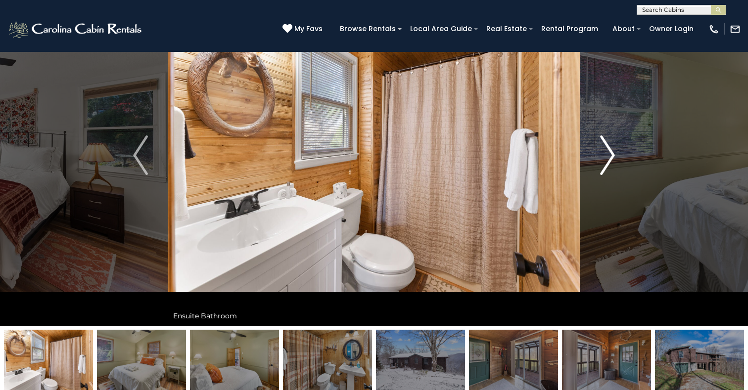
click at [609, 153] on img "Next" at bounding box center [607, 156] width 15 height 40
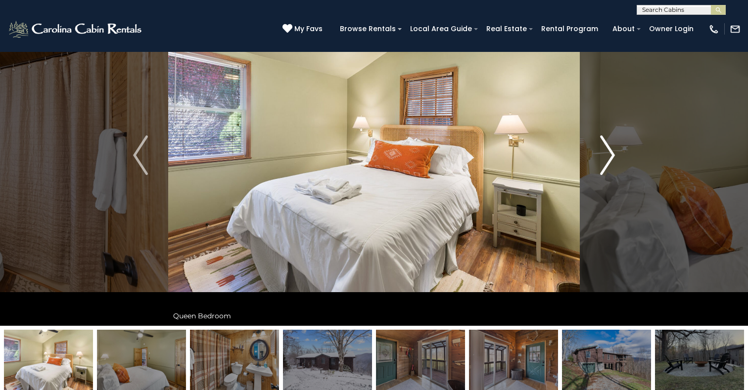
click at [609, 153] on img "Next" at bounding box center [607, 156] width 15 height 40
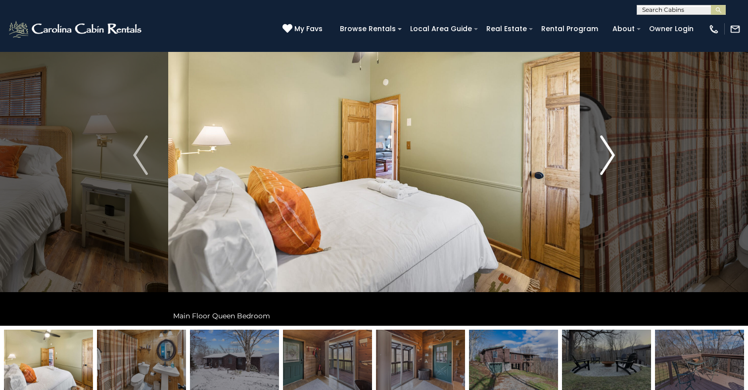
click at [609, 153] on img "Next" at bounding box center [607, 156] width 15 height 40
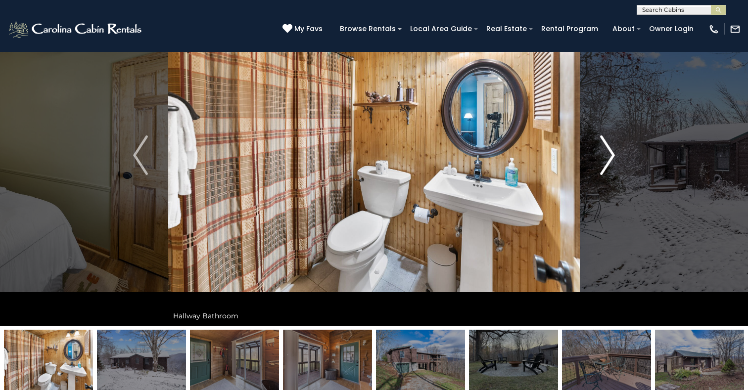
click at [609, 153] on img "Next" at bounding box center [607, 156] width 15 height 40
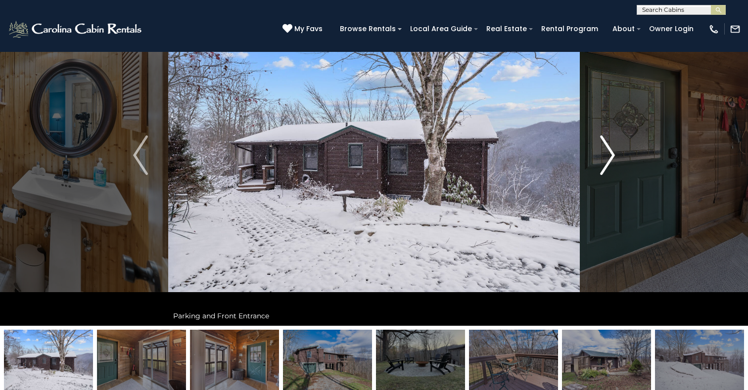
click at [615, 154] on img "Next" at bounding box center [607, 156] width 15 height 40
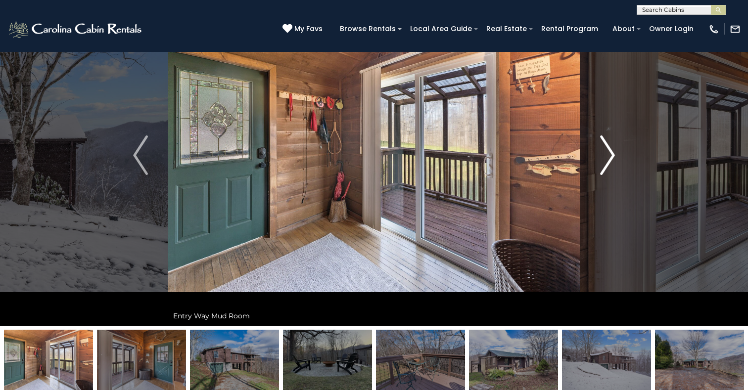
click at [610, 153] on img "Next" at bounding box center [607, 156] width 15 height 40
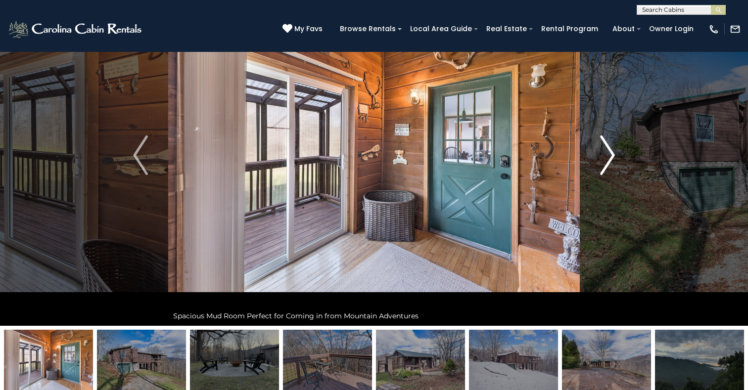
click at [610, 153] on img "Next" at bounding box center [607, 156] width 15 height 40
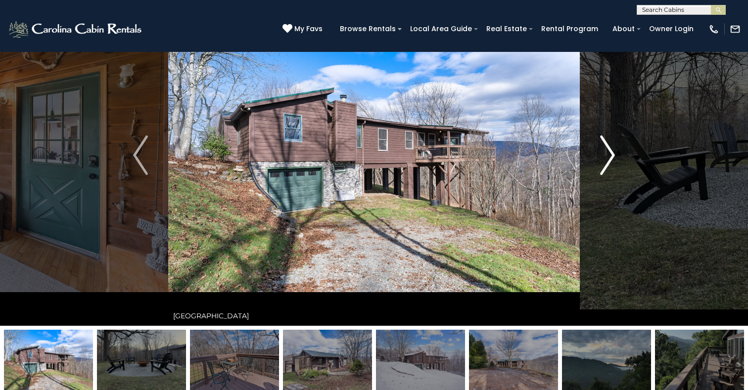
click at [610, 152] on img "Next" at bounding box center [607, 156] width 15 height 40
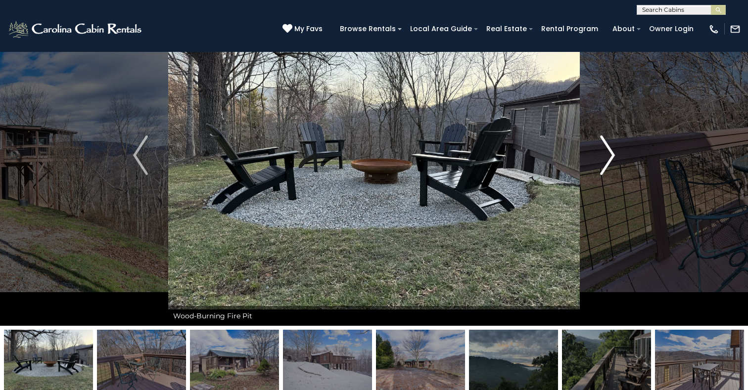
click at [609, 153] on img "Next" at bounding box center [607, 156] width 15 height 40
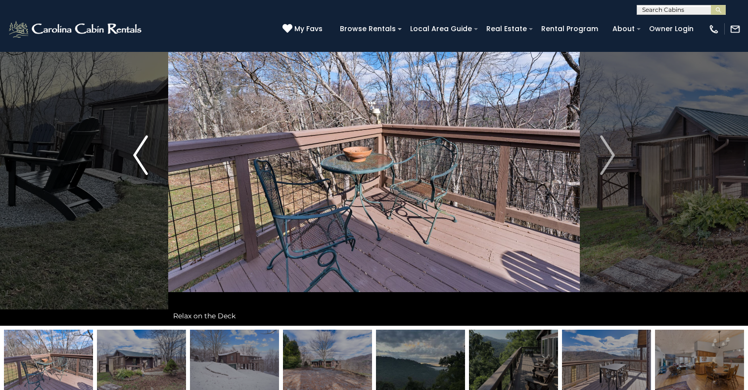
click at [137, 152] on img "Previous" at bounding box center [140, 156] width 15 height 40
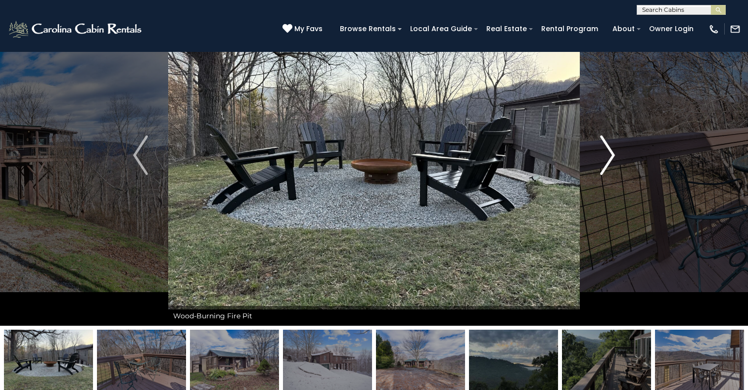
click at [613, 156] on img "Next" at bounding box center [607, 156] width 15 height 40
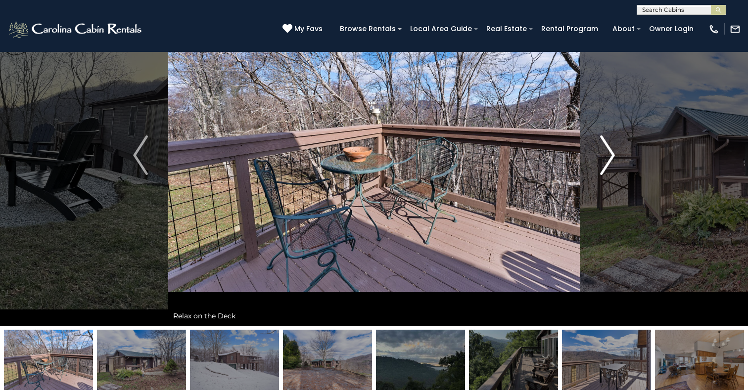
click at [613, 156] on img "Next" at bounding box center [607, 156] width 15 height 40
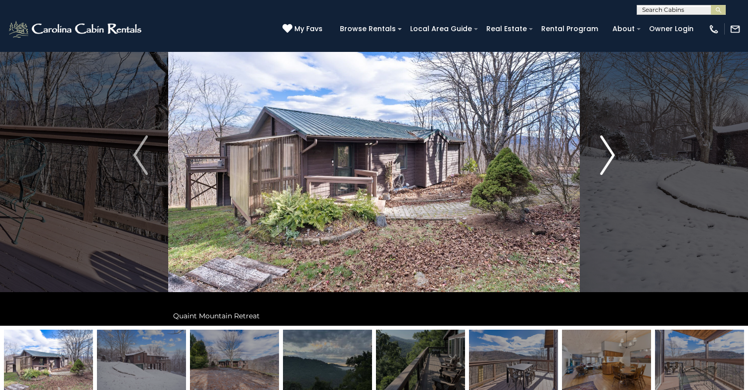
click at [613, 156] on img "Next" at bounding box center [607, 156] width 15 height 40
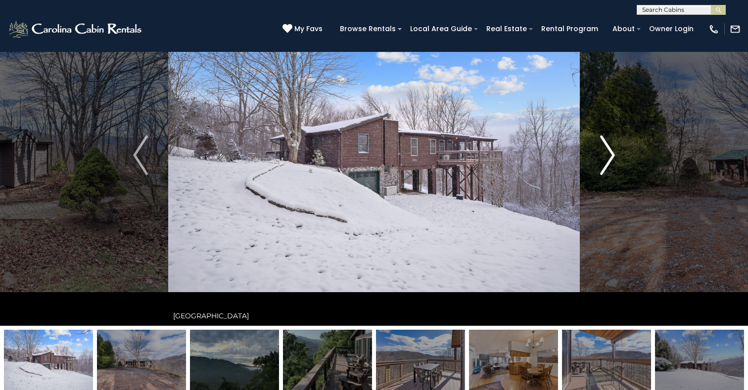
click at [612, 157] on img "Next" at bounding box center [607, 156] width 15 height 40
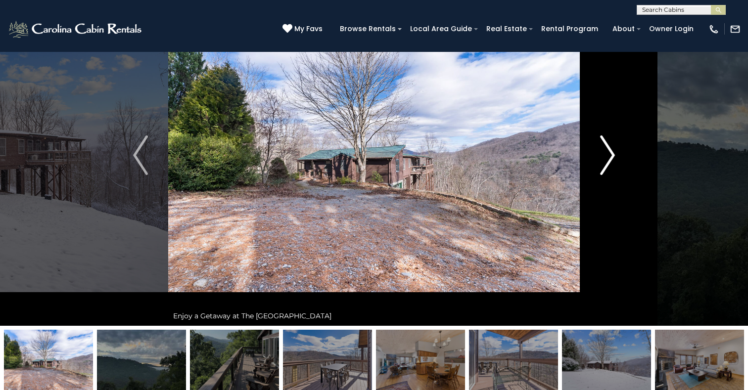
click at [612, 157] on img "Next" at bounding box center [607, 156] width 15 height 40
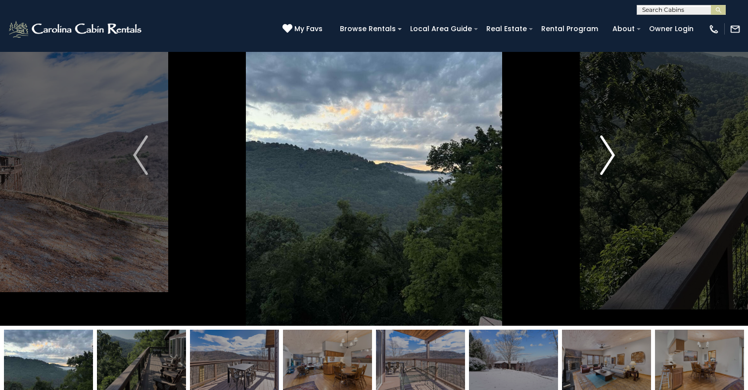
click at [612, 157] on img "Next" at bounding box center [607, 156] width 15 height 40
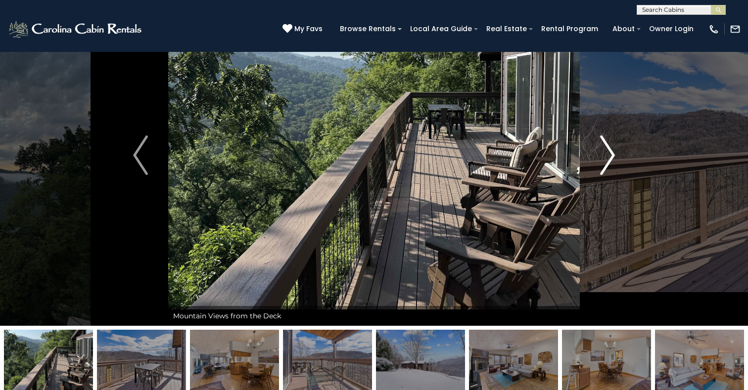
click at [611, 157] on img "Next" at bounding box center [607, 156] width 15 height 40
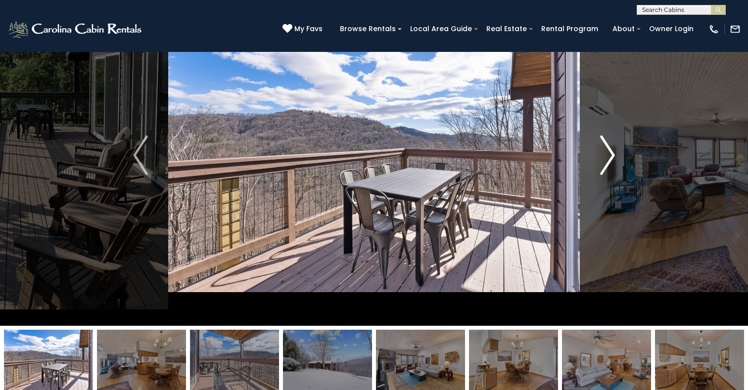
click at [611, 156] on img "Next" at bounding box center [607, 156] width 15 height 40
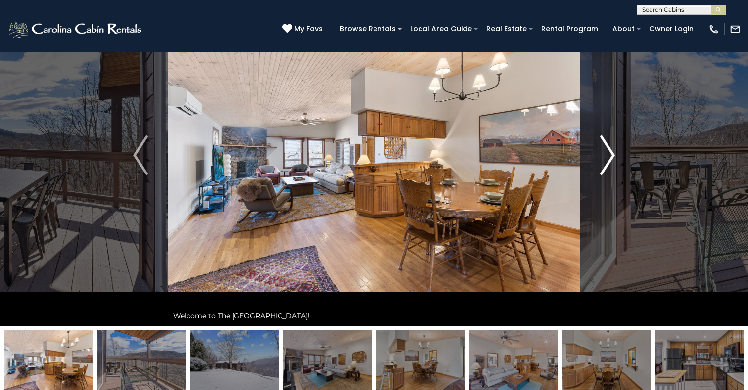
click at [611, 156] on img "Next" at bounding box center [607, 156] width 15 height 40
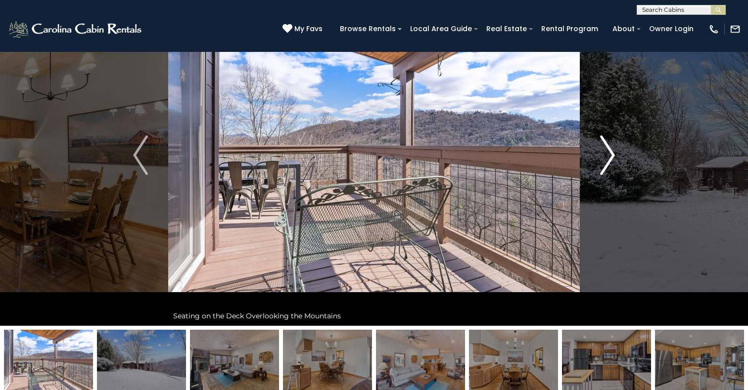
click at [612, 157] on img "Next" at bounding box center [607, 156] width 15 height 40
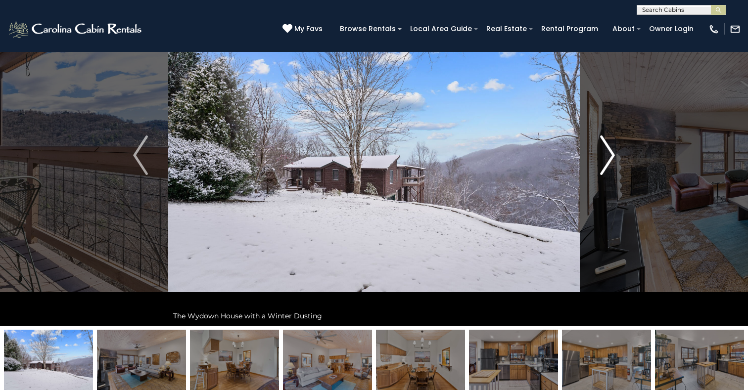
click at [613, 157] on img "Next" at bounding box center [607, 156] width 15 height 40
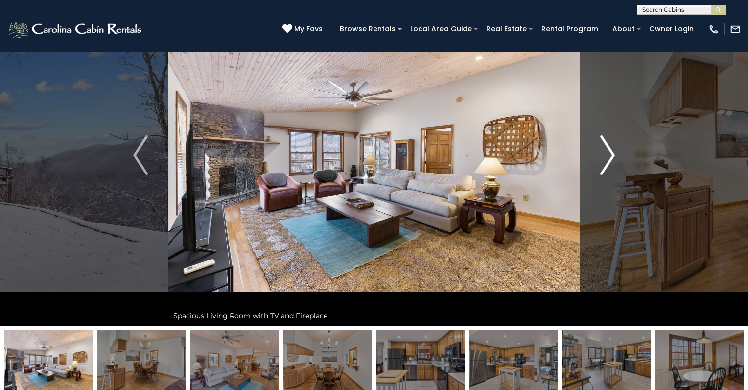
click at [613, 157] on img "Next" at bounding box center [607, 156] width 15 height 40
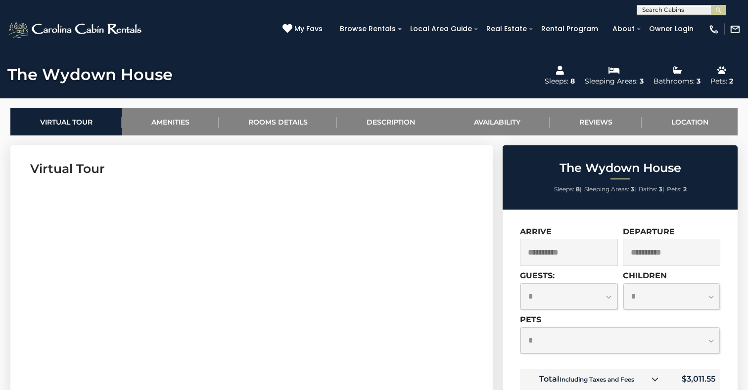
scroll to position [414, 0]
click at [521, 284] on select "**********" at bounding box center [569, 297] width 97 height 26
click at [608, 298] on select "**********" at bounding box center [569, 297] width 97 height 26
click at [521, 284] on select "**********" at bounding box center [569, 297] width 97 height 26
click at [608, 298] on select "**********" at bounding box center [569, 297] width 97 height 26
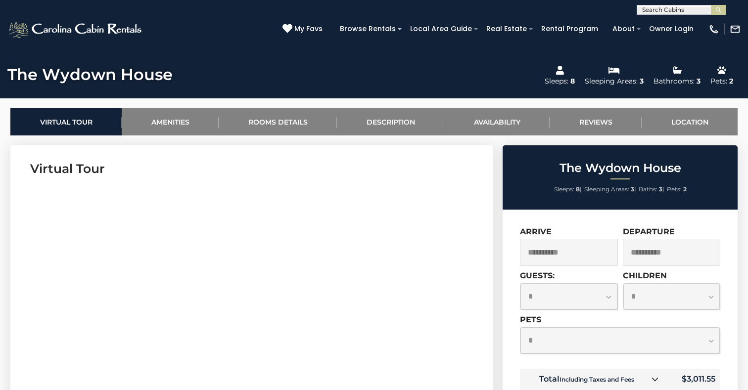
click at [521, 284] on select "**********" at bounding box center [569, 297] width 97 height 26
select select "*"
click option "*" at bounding box center [0, 0] width 0 height 0
click at [624, 284] on select "**********" at bounding box center [672, 297] width 97 height 26
select select "*"
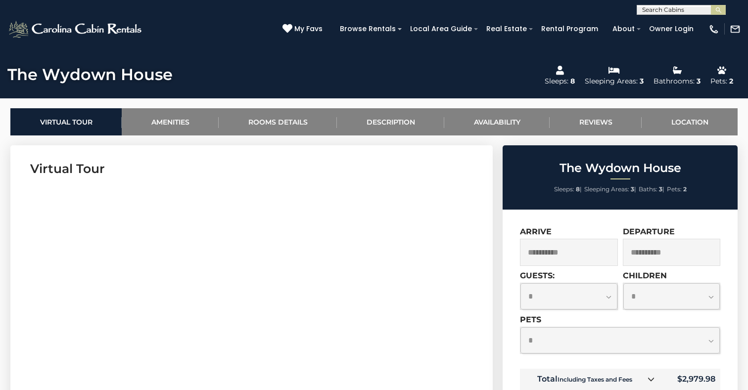
click option "*" at bounding box center [0, 0] width 0 height 0
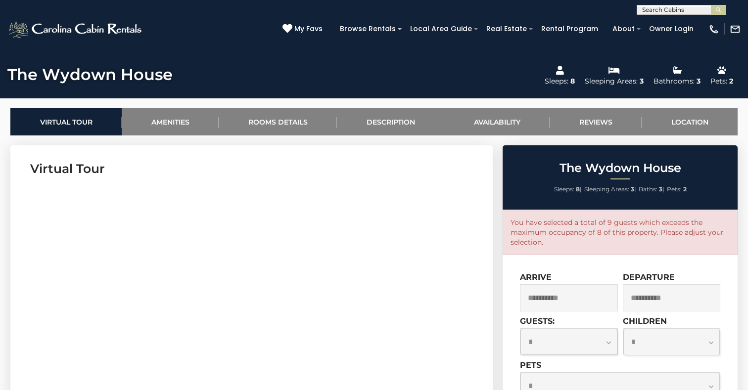
click at [521, 329] on select "**********" at bounding box center [569, 342] width 97 height 26
select select "*"
click option "*" at bounding box center [0, 0] width 0 height 0
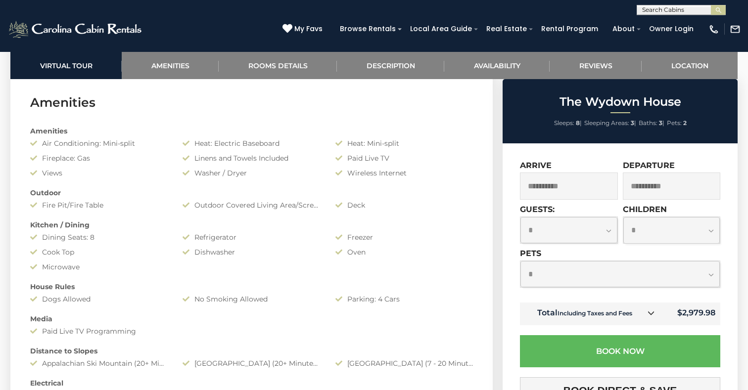
scroll to position [788, 0]
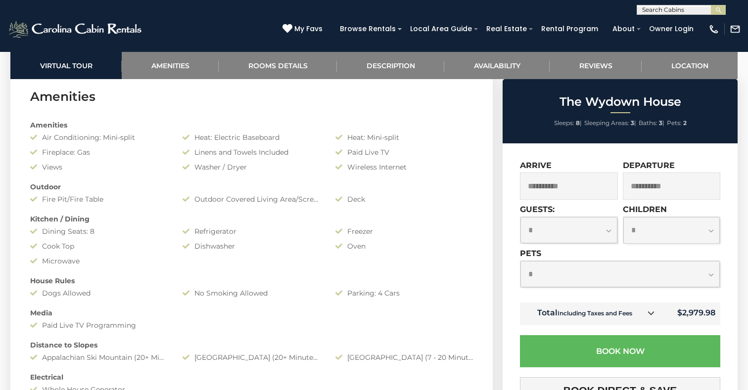
click at [521, 261] on select "**********" at bounding box center [620, 274] width 199 height 26
click option "*" at bounding box center [0, 0] width 0 height 0
click at [521, 261] on select "**********" at bounding box center [620, 274] width 199 height 26
select select "*"
click option "*" at bounding box center [0, 0] width 0 height 0
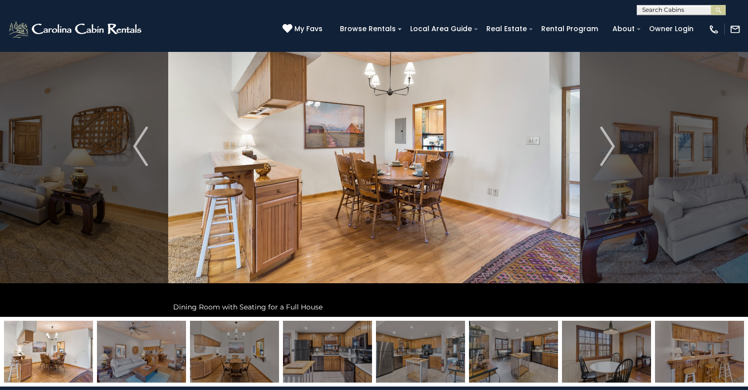
scroll to position [0, 0]
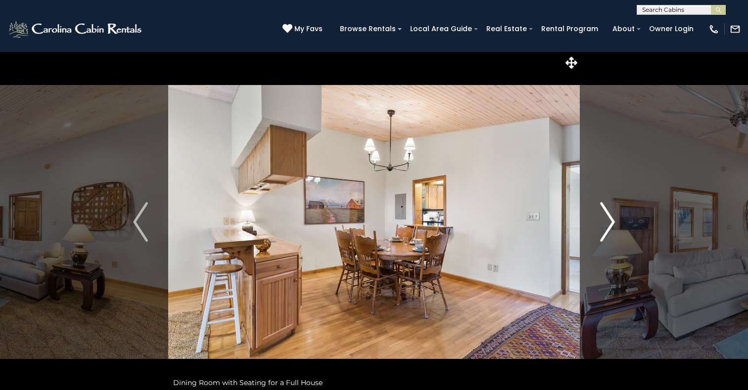
click at [610, 219] on img "Next" at bounding box center [607, 222] width 15 height 40
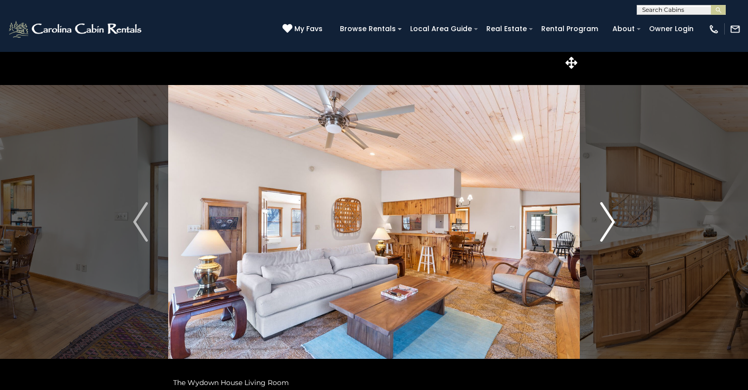
click at [610, 219] on img "Next" at bounding box center [607, 222] width 15 height 40
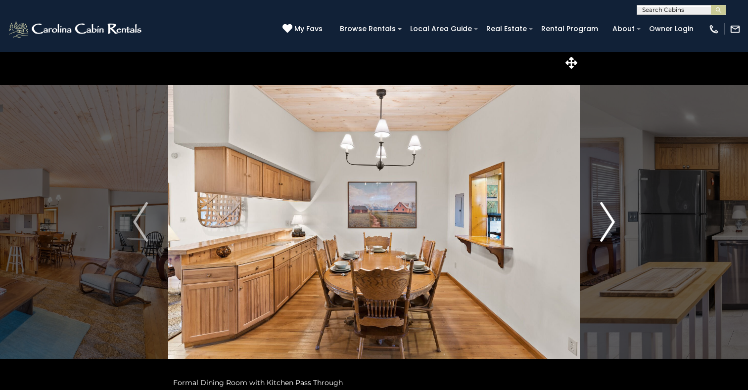
click at [610, 219] on img "Next" at bounding box center [607, 222] width 15 height 40
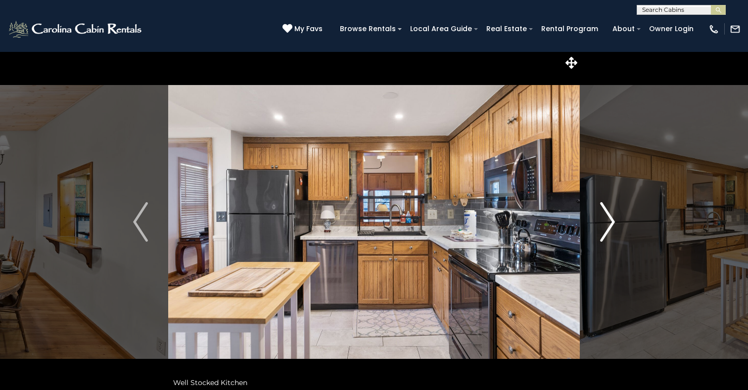
click at [610, 219] on img "Next" at bounding box center [607, 222] width 15 height 40
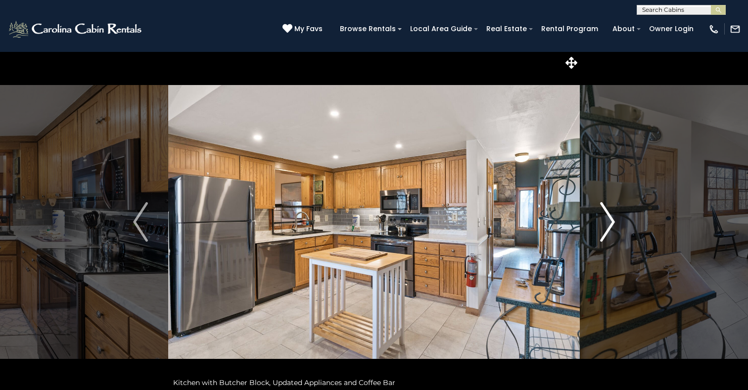
click at [610, 219] on img "Next" at bounding box center [607, 222] width 15 height 40
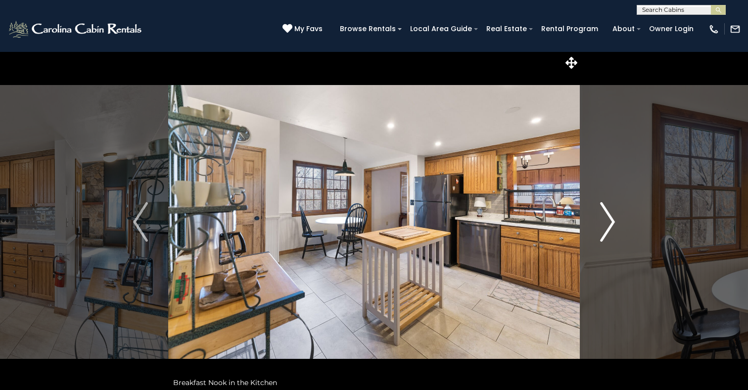
click at [610, 218] on img "Next" at bounding box center [607, 222] width 15 height 40
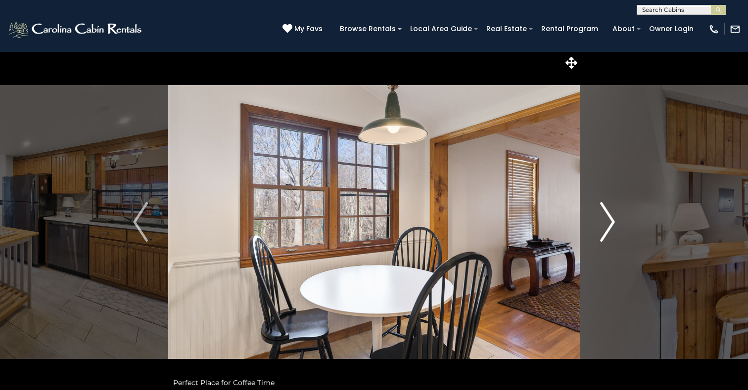
click at [610, 218] on img "Next" at bounding box center [607, 222] width 15 height 40
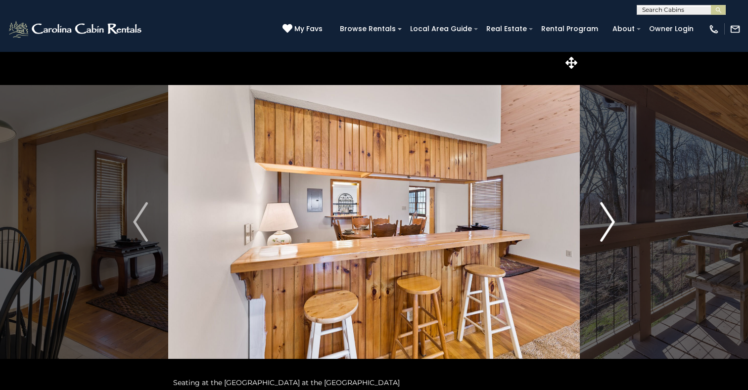
click at [610, 218] on img "Next" at bounding box center [607, 222] width 15 height 40
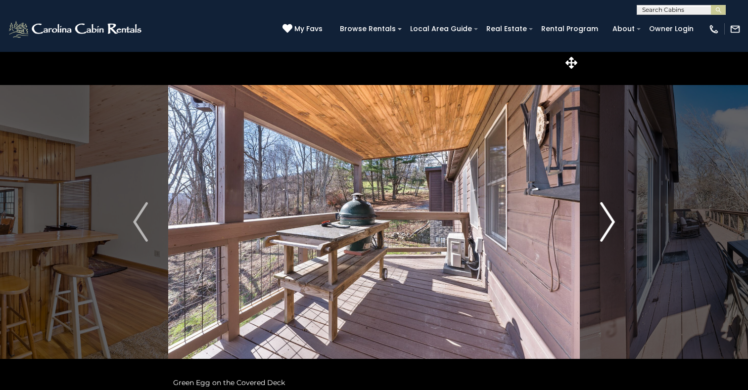
click at [610, 222] on img "Next" at bounding box center [607, 222] width 15 height 40
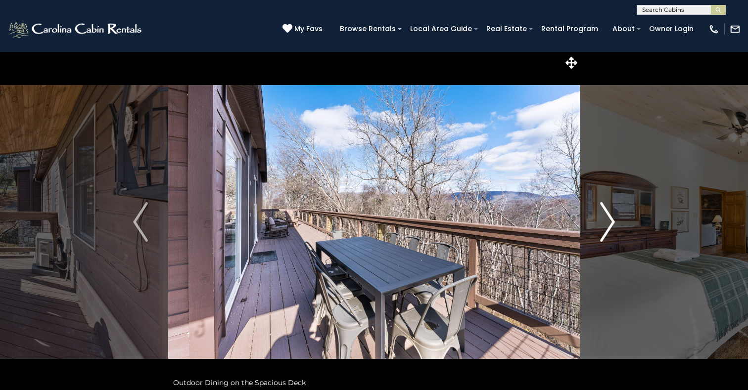
click at [611, 223] on img "Next" at bounding box center [607, 222] width 15 height 40
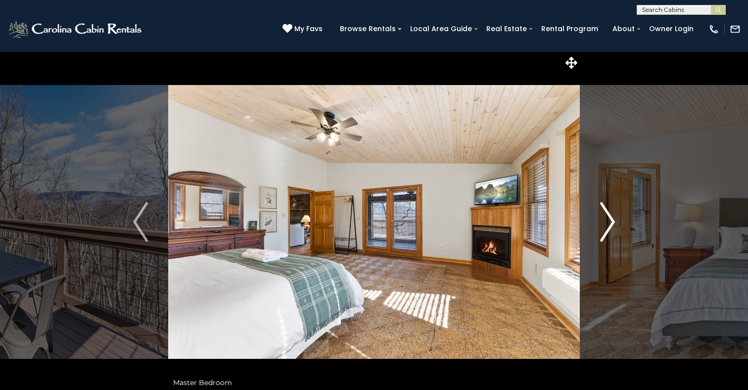
click at [611, 223] on img "Next" at bounding box center [607, 222] width 15 height 40
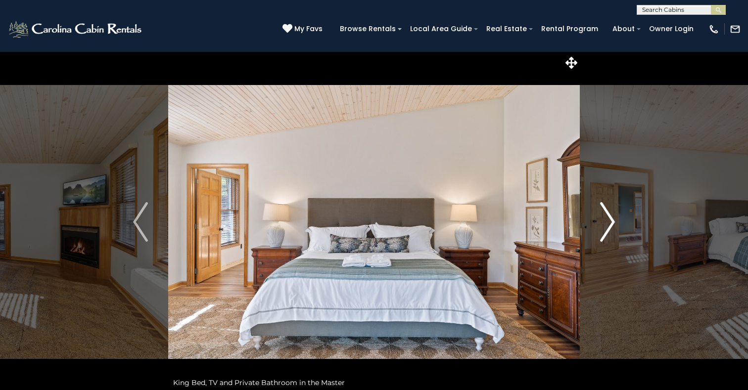
click at [612, 223] on img "Next" at bounding box center [607, 222] width 15 height 40
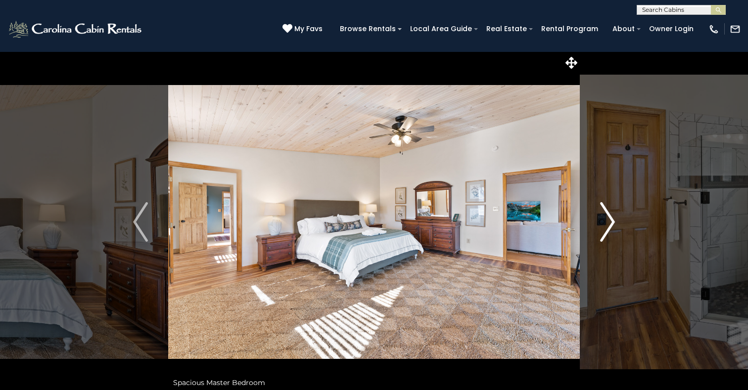
click at [613, 223] on img "Next" at bounding box center [607, 222] width 15 height 40
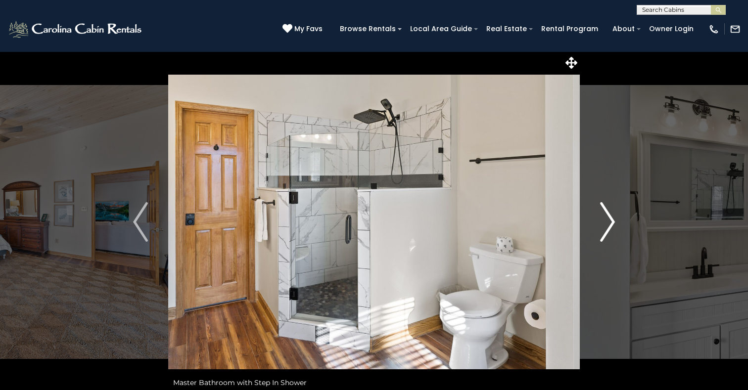
click at [607, 223] on img "Next" at bounding box center [607, 222] width 15 height 40
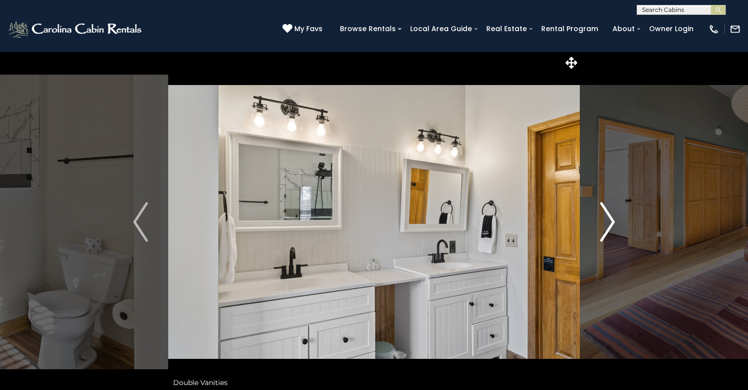
click at [608, 223] on img "Next" at bounding box center [607, 222] width 15 height 40
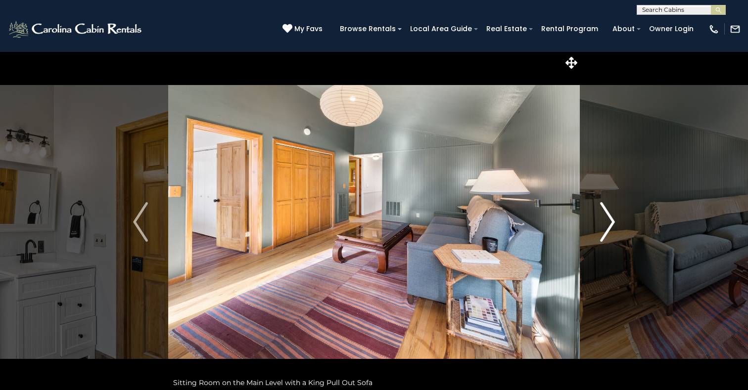
click at [607, 222] on img "Next" at bounding box center [607, 222] width 15 height 40
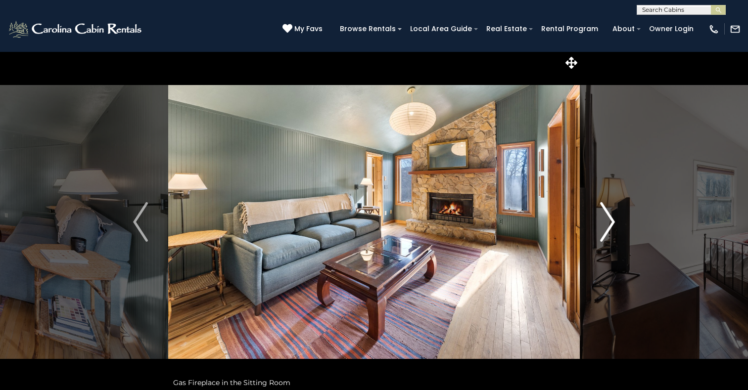
click at [607, 222] on img "Next" at bounding box center [607, 222] width 15 height 40
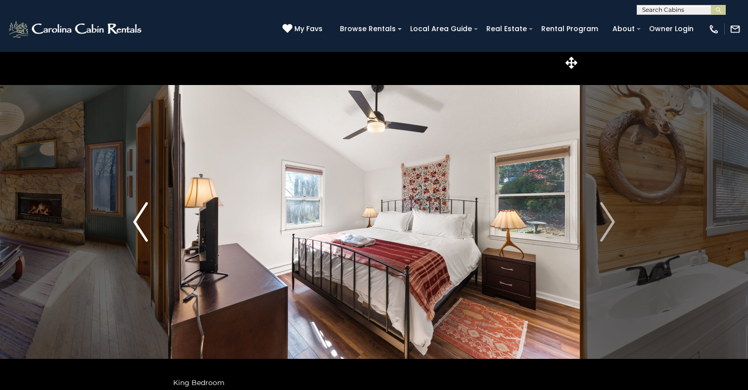
click at [140, 222] on img "Previous" at bounding box center [140, 222] width 15 height 40
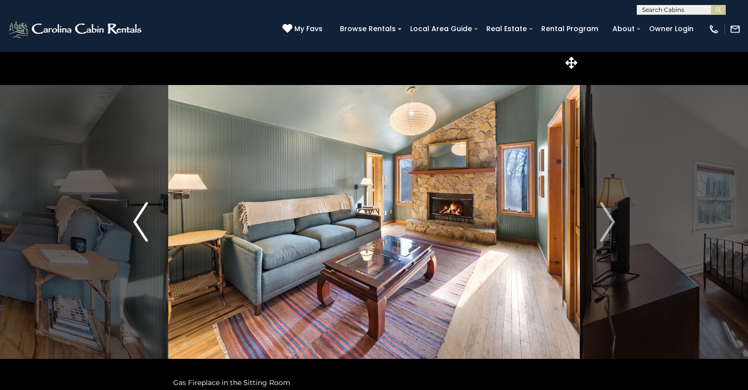
click at [140, 222] on img "Previous" at bounding box center [140, 222] width 15 height 40
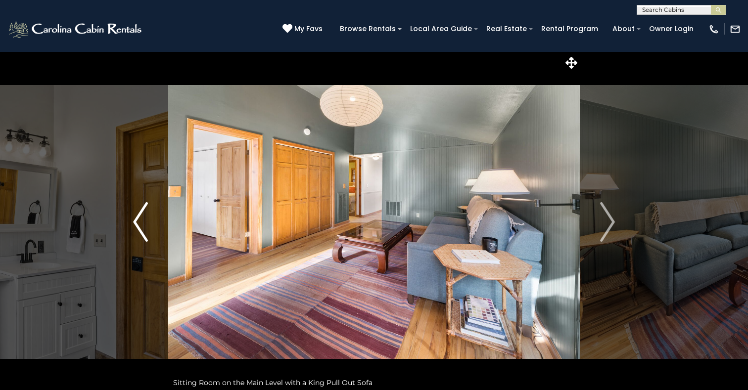
click at [140, 222] on img "Previous" at bounding box center [140, 222] width 15 height 40
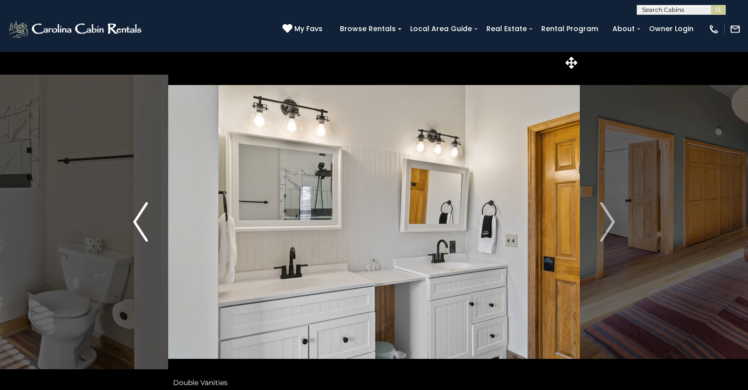
click at [140, 223] on img "Previous" at bounding box center [140, 222] width 15 height 40
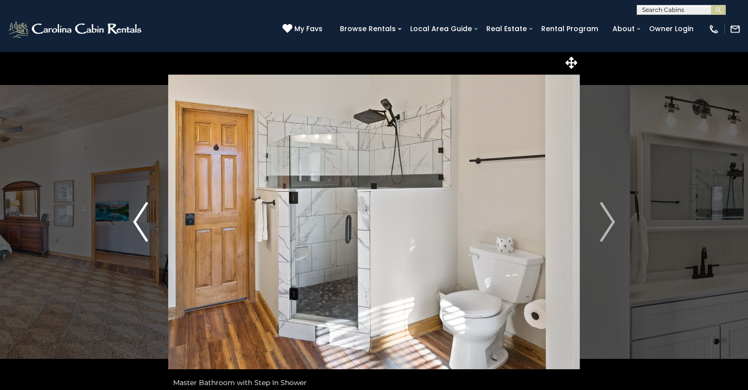
click at [140, 221] on img "Previous" at bounding box center [140, 222] width 15 height 40
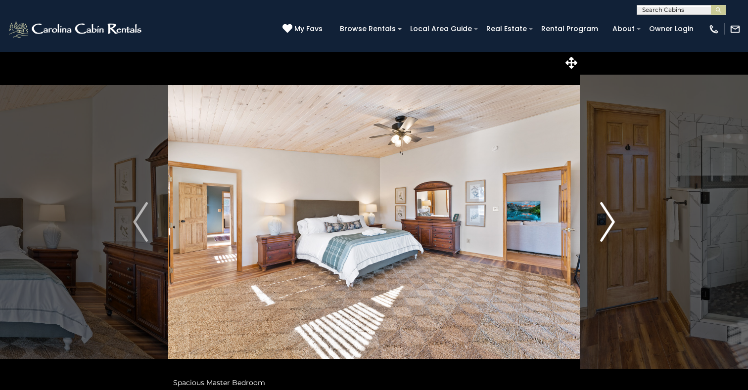
click at [608, 221] on img "Next" at bounding box center [607, 222] width 15 height 40
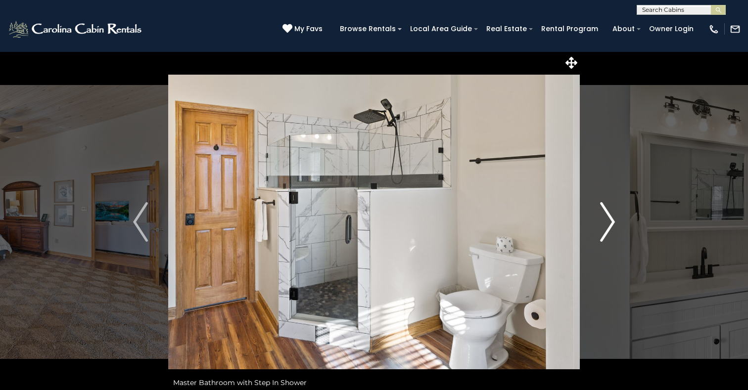
click at [608, 220] on img "Next" at bounding box center [607, 222] width 15 height 40
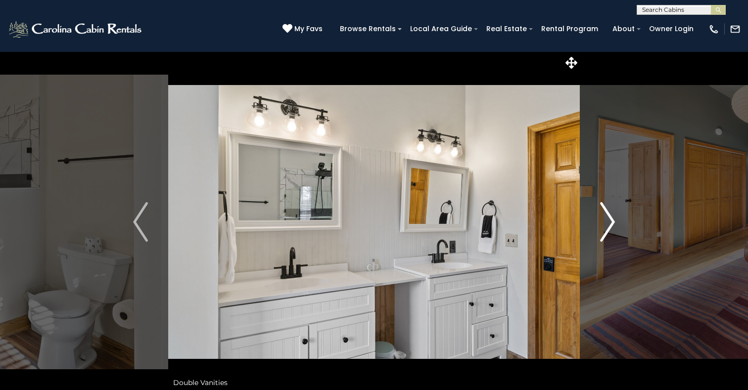
click at [614, 220] on img "Next" at bounding box center [607, 222] width 15 height 40
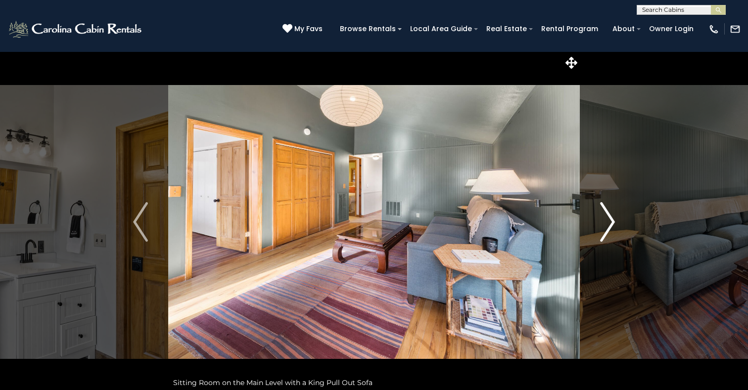
click at [614, 220] on img "Next" at bounding box center [607, 222] width 15 height 40
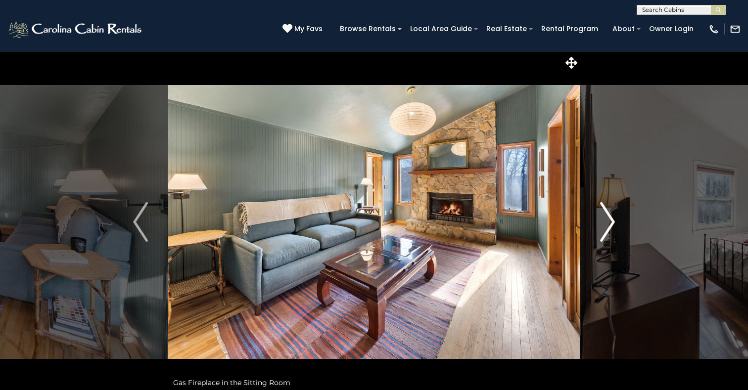
click at [614, 220] on img "Next" at bounding box center [607, 222] width 15 height 40
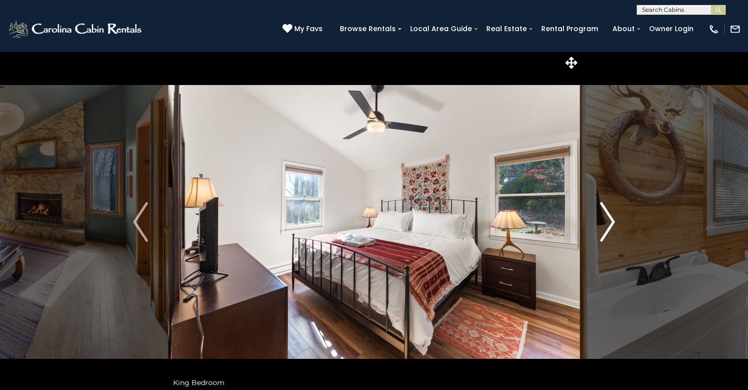
click at [612, 221] on img "Next" at bounding box center [607, 222] width 15 height 40
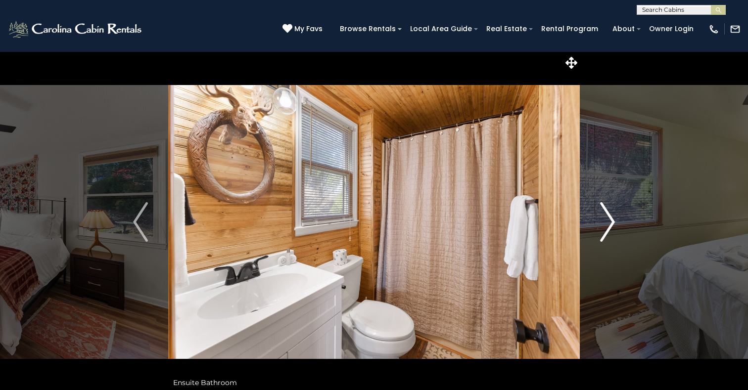
click at [612, 221] on img "Next" at bounding box center [607, 222] width 15 height 40
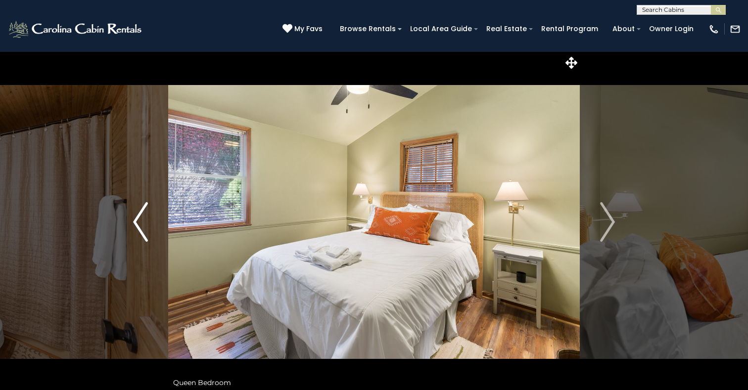
click at [136, 220] on img "Previous" at bounding box center [140, 222] width 15 height 40
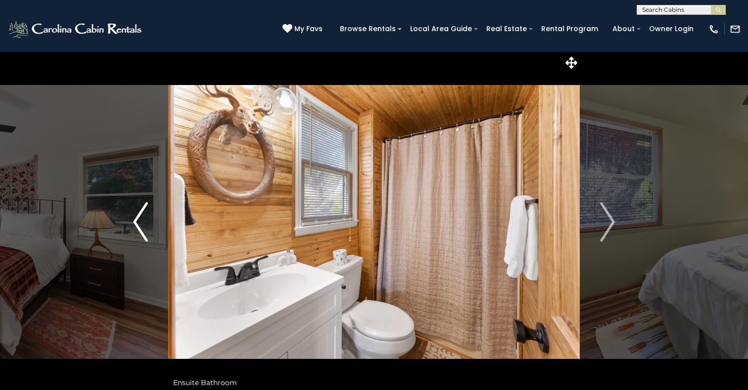
click at [136, 220] on img "Previous" at bounding box center [140, 222] width 15 height 40
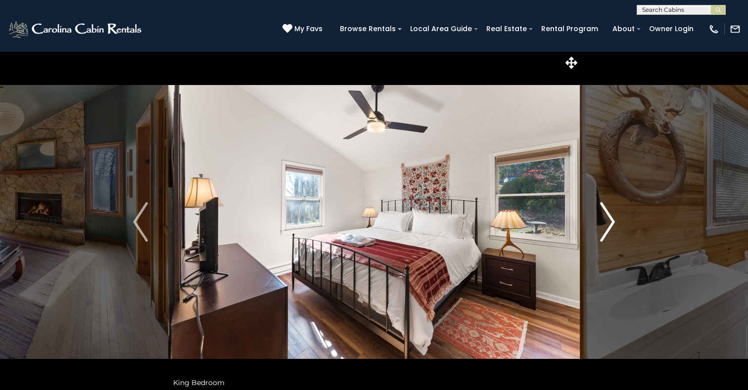
click at [610, 220] on img "Next" at bounding box center [607, 222] width 15 height 40
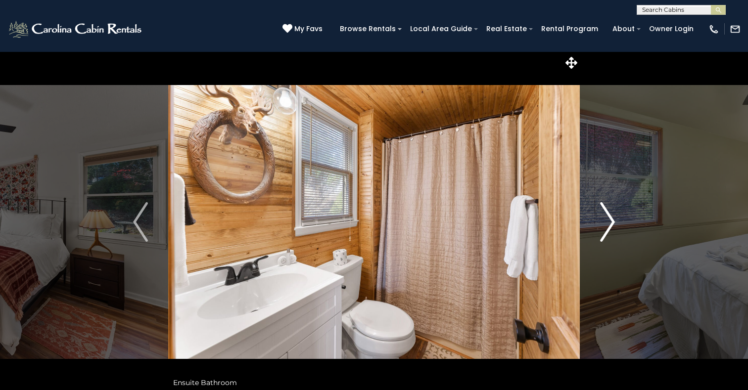
click at [610, 220] on img "Next" at bounding box center [607, 222] width 15 height 40
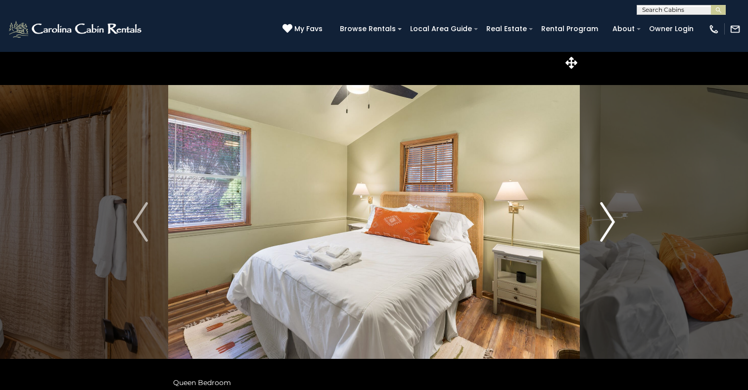
click at [610, 220] on img "Next" at bounding box center [607, 222] width 15 height 40
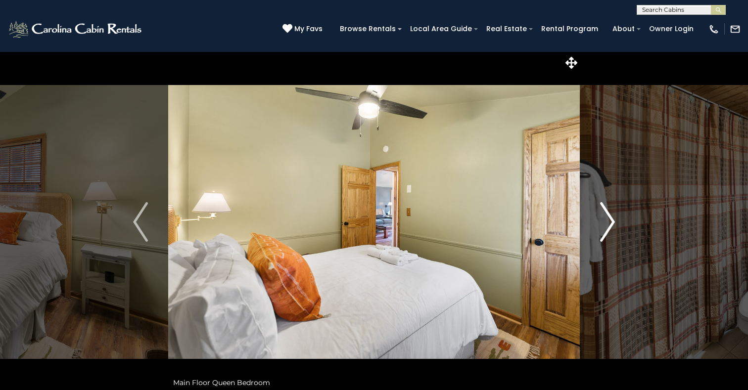
click at [610, 220] on img "Next" at bounding box center [607, 222] width 15 height 40
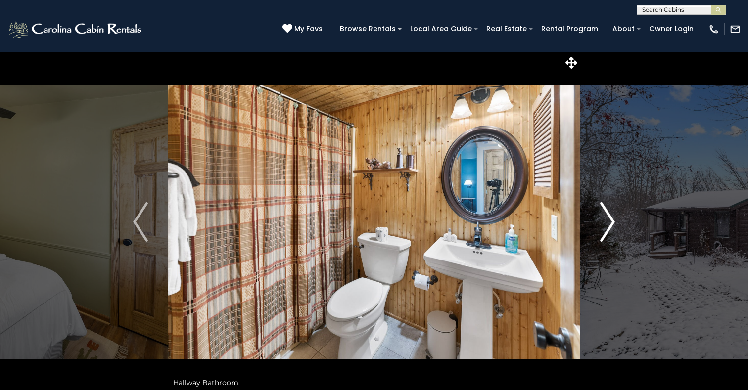
click at [610, 220] on img "Next" at bounding box center [607, 222] width 15 height 40
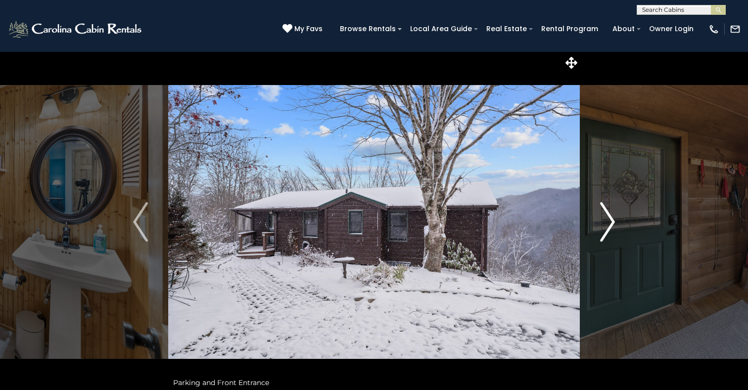
click at [610, 219] on img "Next" at bounding box center [607, 222] width 15 height 40
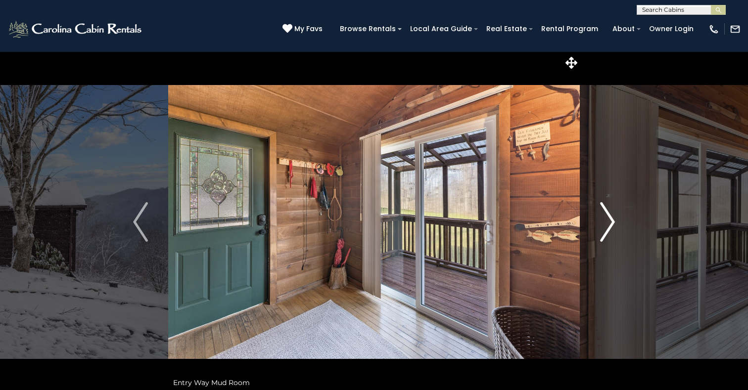
click at [610, 220] on img "Next" at bounding box center [607, 222] width 15 height 40
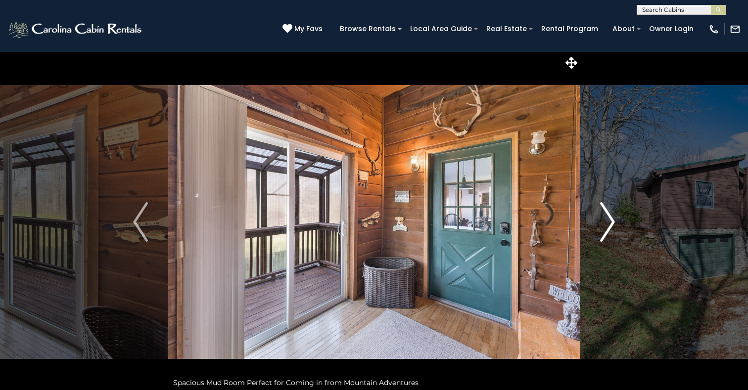
click at [610, 220] on img "Next" at bounding box center [607, 222] width 15 height 40
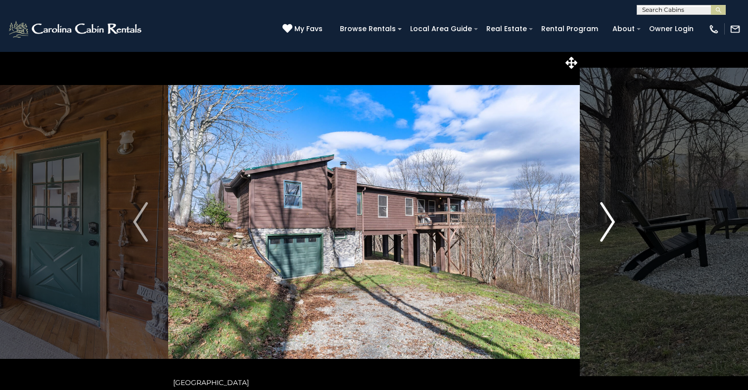
click at [610, 219] on img "Next" at bounding box center [607, 222] width 15 height 40
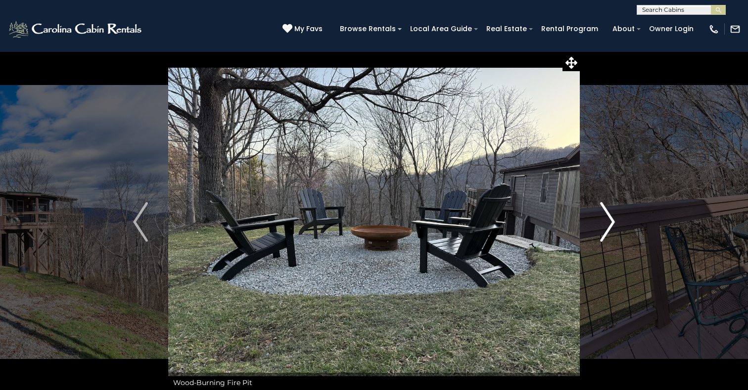
click at [610, 218] on img "Next" at bounding box center [607, 222] width 15 height 40
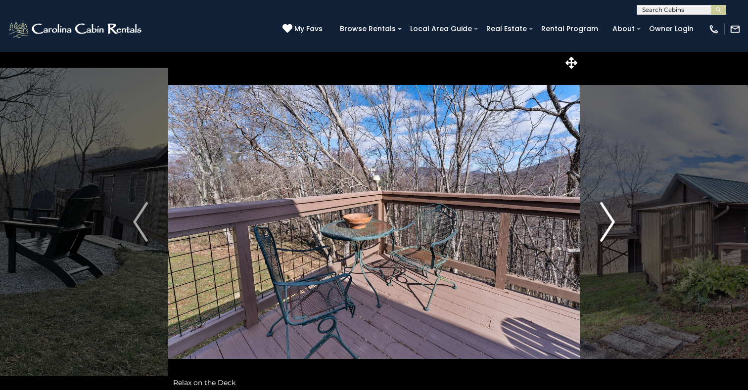
click at [609, 219] on img "Next" at bounding box center [607, 222] width 15 height 40
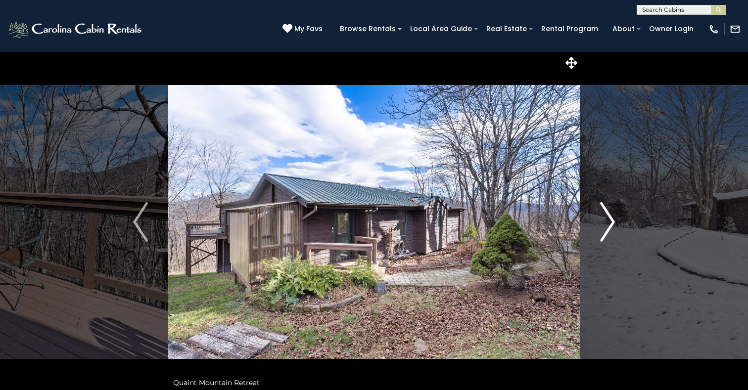
click at [609, 218] on img "Next" at bounding box center [607, 222] width 15 height 40
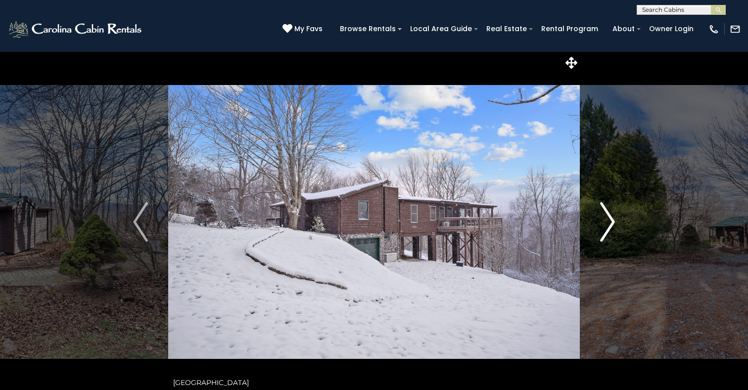
click at [609, 219] on img "Next" at bounding box center [607, 222] width 15 height 40
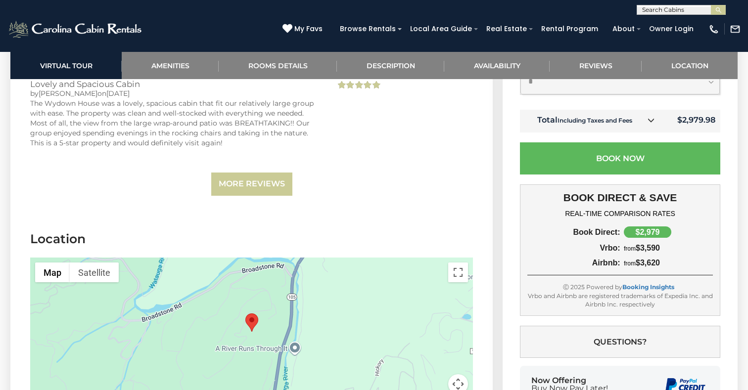
scroll to position [2485, 0]
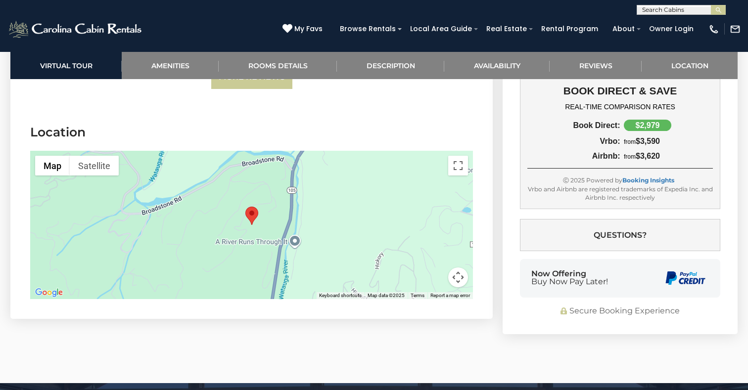
click at [458, 268] on button "Map camera controls" at bounding box center [458, 278] width 20 height 20
click at [435, 268] on button "Zoom out" at bounding box center [434, 278] width 20 height 20
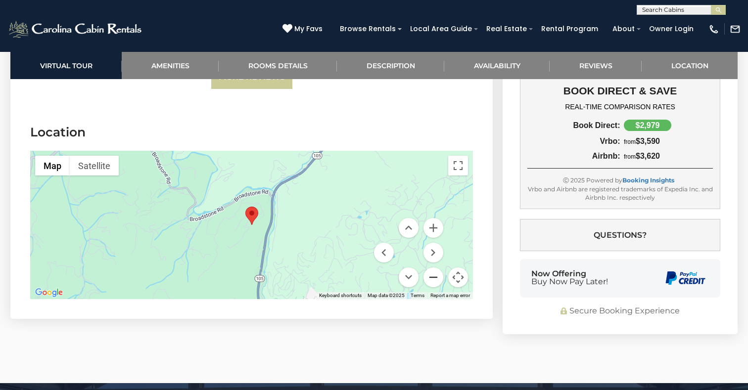
click at [435, 268] on button "Zoom out" at bounding box center [434, 278] width 20 height 20
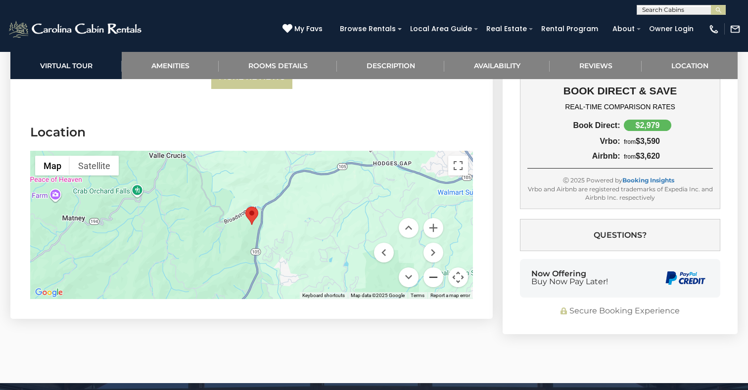
click at [434, 268] on button "Zoom out" at bounding box center [434, 278] width 20 height 20
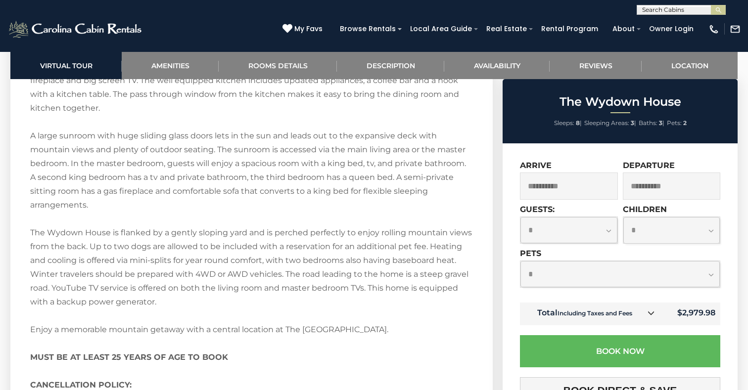
scroll to position [1522, 0]
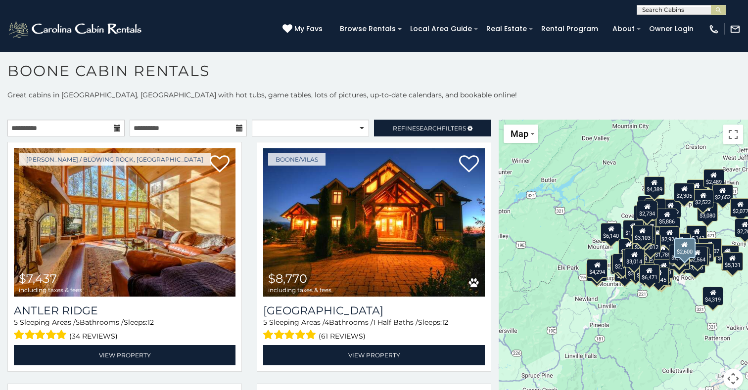
scroll to position [12814, 0]
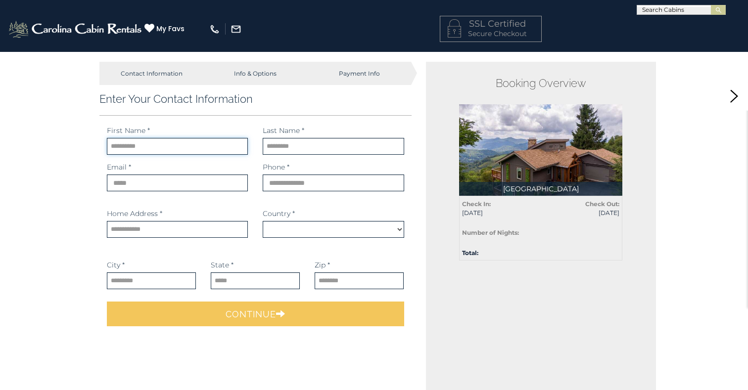
click at [111, 144] on input "text" at bounding box center [177, 146] width 141 height 17
select select "*********"
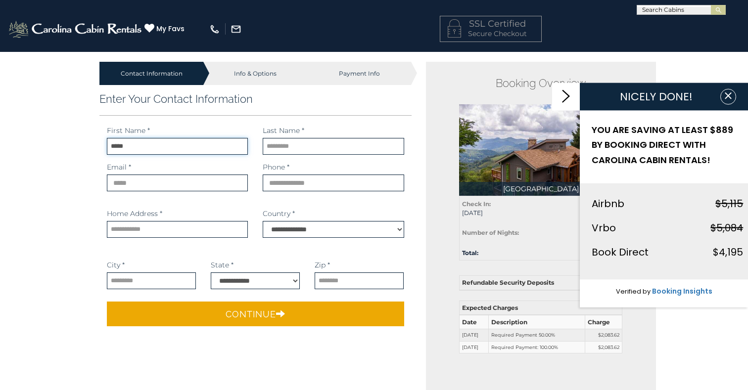
type input "*****"
type input "**********"
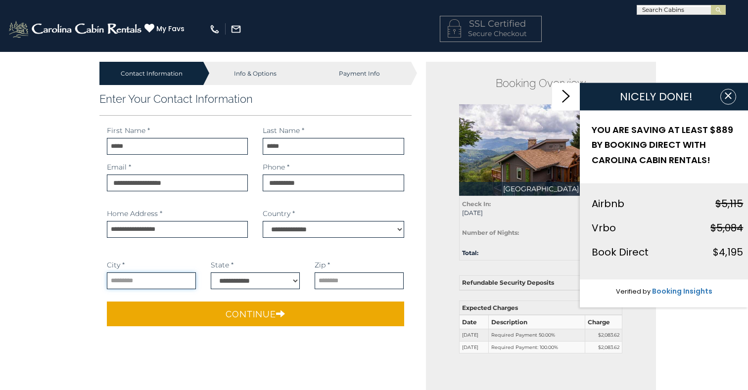
type input "**********"
select select "**"
type input "*****"
drag, startPoint x: 311, startPoint y: 184, endPoint x: 269, endPoint y: 190, distance: 42.5
click at [269, 190] on input "phone" at bounding box center [333, 183] width 141 height 17
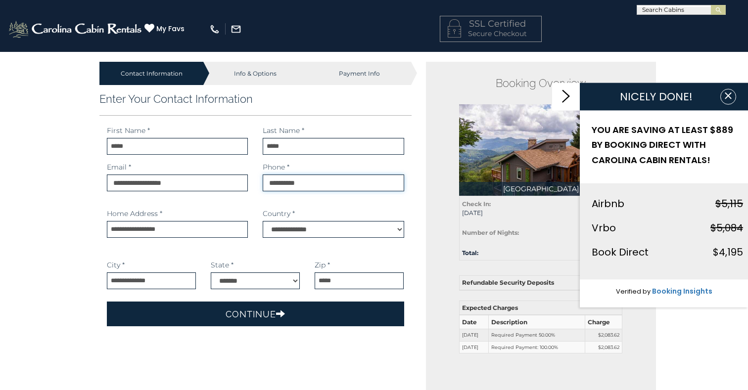
type input "**********"
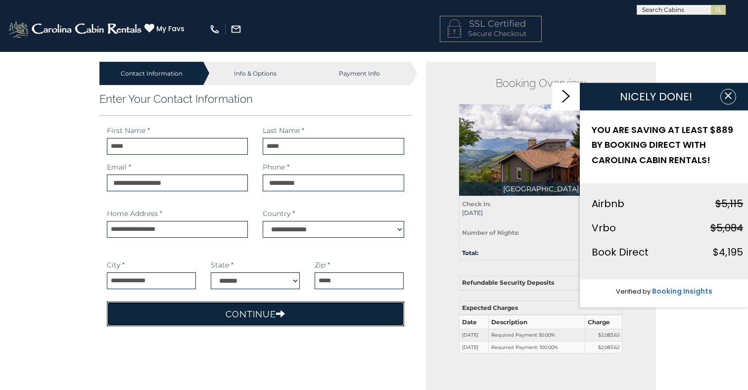
click at [270, 314] on button "Continue" at bounding box center [255, 314] width 297 height 25
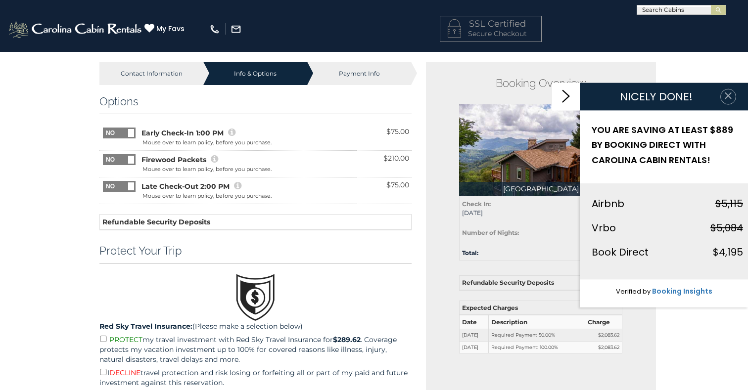
click at [727, 95] on icon "button" at bounding box center [728, 96] width 6 height 6
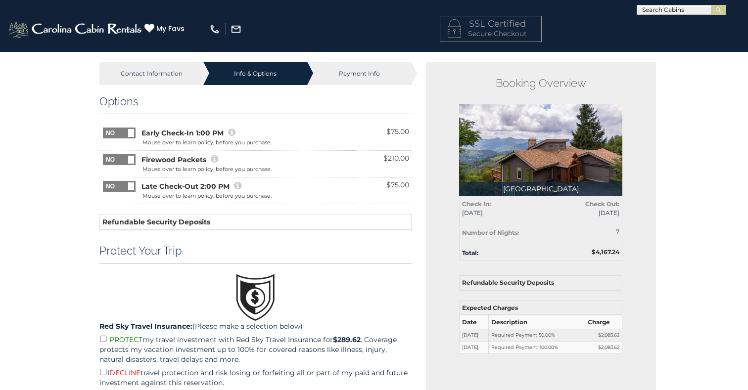
click at [214, 159] on icon at bounding box center [214, 159] width 7 height 9
click at [216, 158] on icon at bounding box center [214, 159] width 7 height 9
click at [233, 131] on icon at bounding box center [231, 132] width 7 height 9
click at [230, 132] on icon at bounding box center [231, 132] width 7 height 9
click at [181, 136] on span "Early Check-In 1:00 PM" at bounding box center [183, 133] width 82 height 10
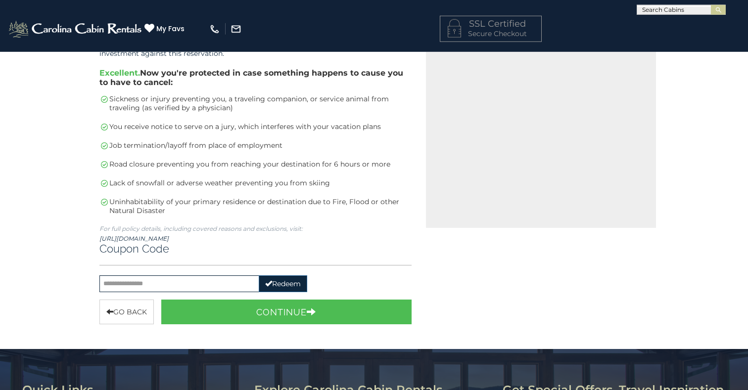
scroll to position [334, 0]
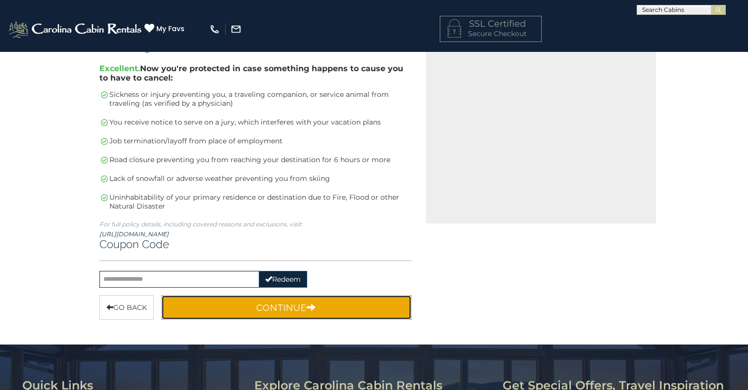
click at [307, 303] on button "Continue" at bounding box center [286, 307] width 250 height 25
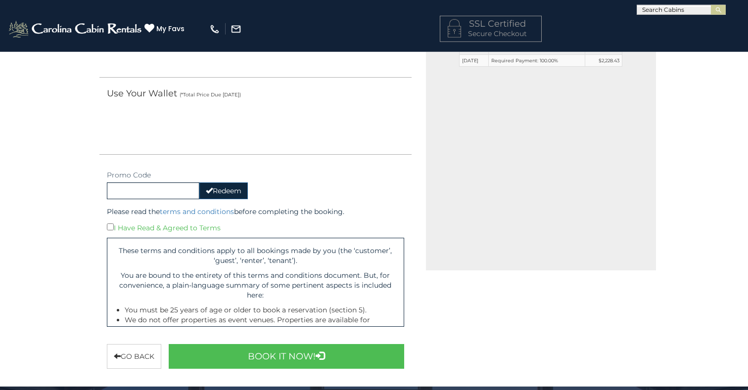
scroll to position [294, 0]
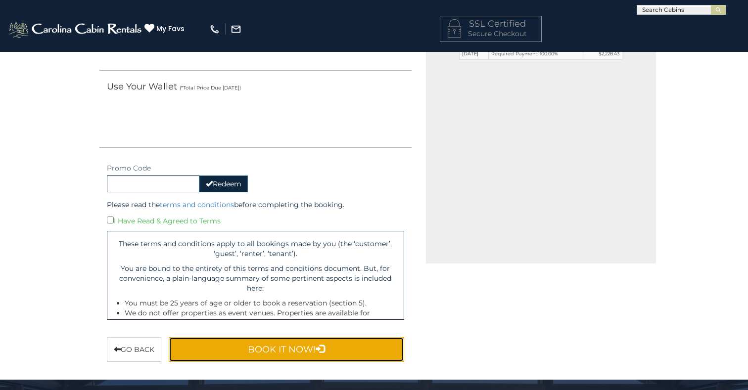
click at [292, 350] on button "Book It Now!" at bounding box center [287, 349] width 236 height 25
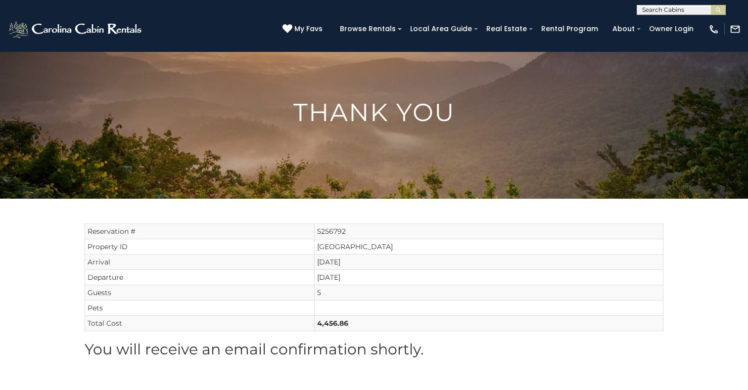
scroll to position [53, 0]
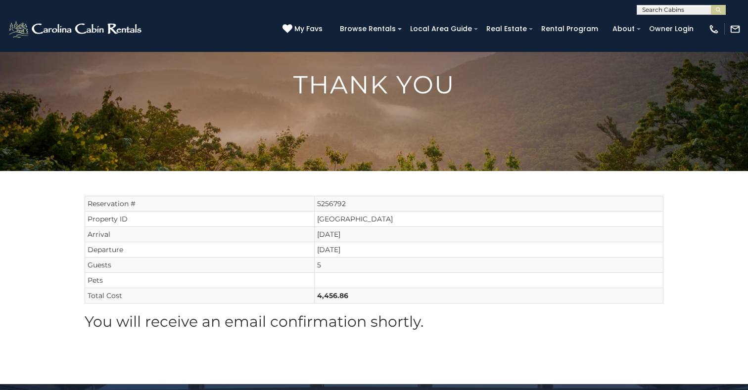
click at [647, 10] on input "text" at bounding box center [680, 12] width 87 height 10
type input "**********"
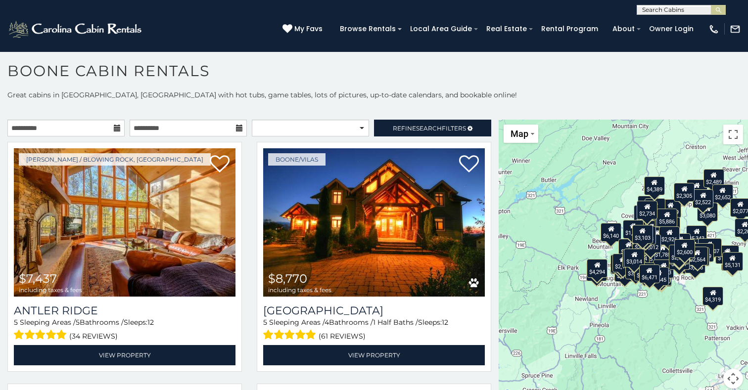
scroll to position [12814, 0]
